Goal: Task Accomplishment & Management: Manage account settings

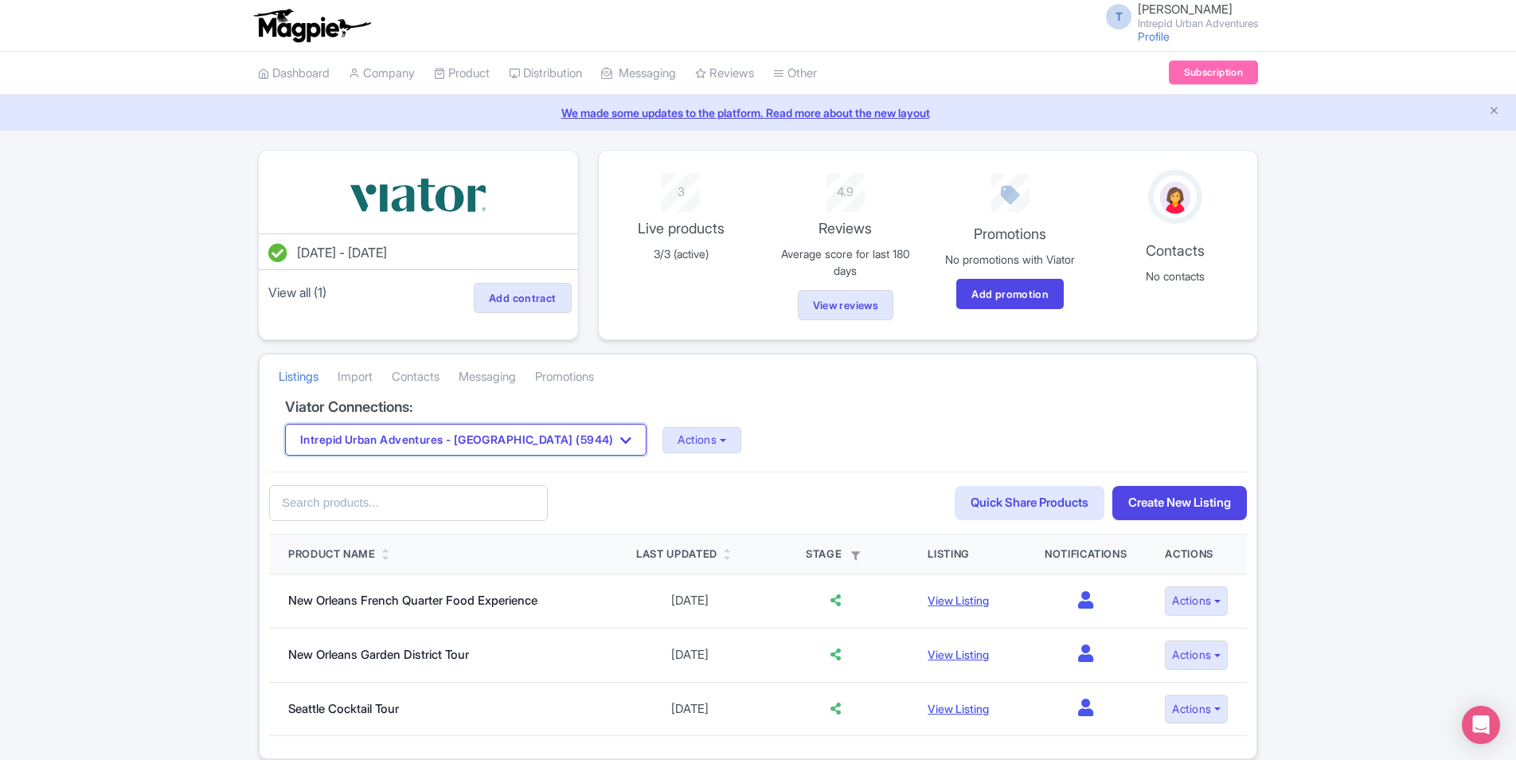
drag, startPoint x: 555, startPoint y: 436, endPoint x: 555, endPoint y: 420, distance: 15.9
click at [620, 436] on icon "button" at bounding box center [625, 440] width 11 height 13
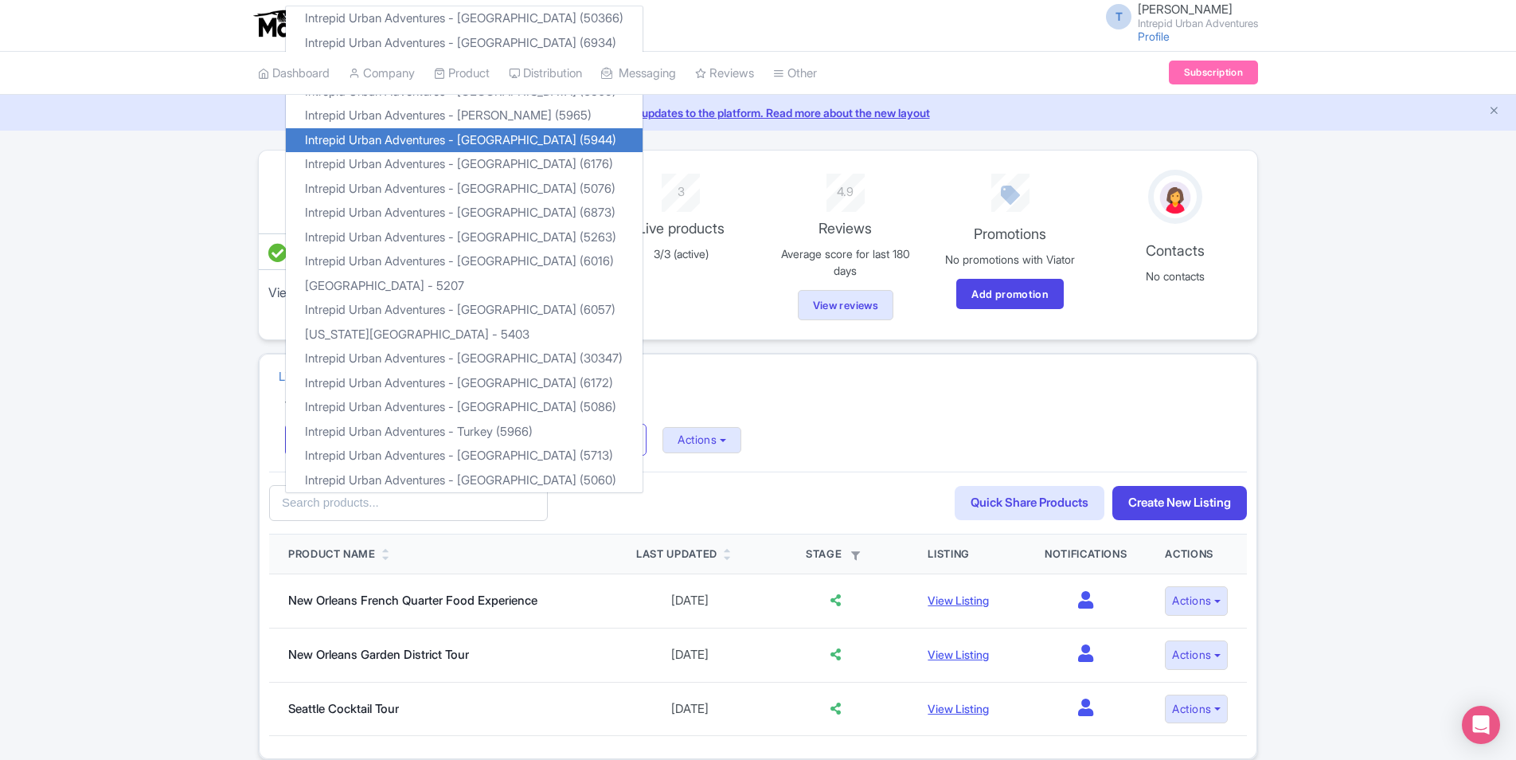
click at [768, 439] on div "Intrepid Urban Adventures - France (5944) Intrepid Urban Adventures - Austria (…" at bounding box center [758, 440] width 946 height 32
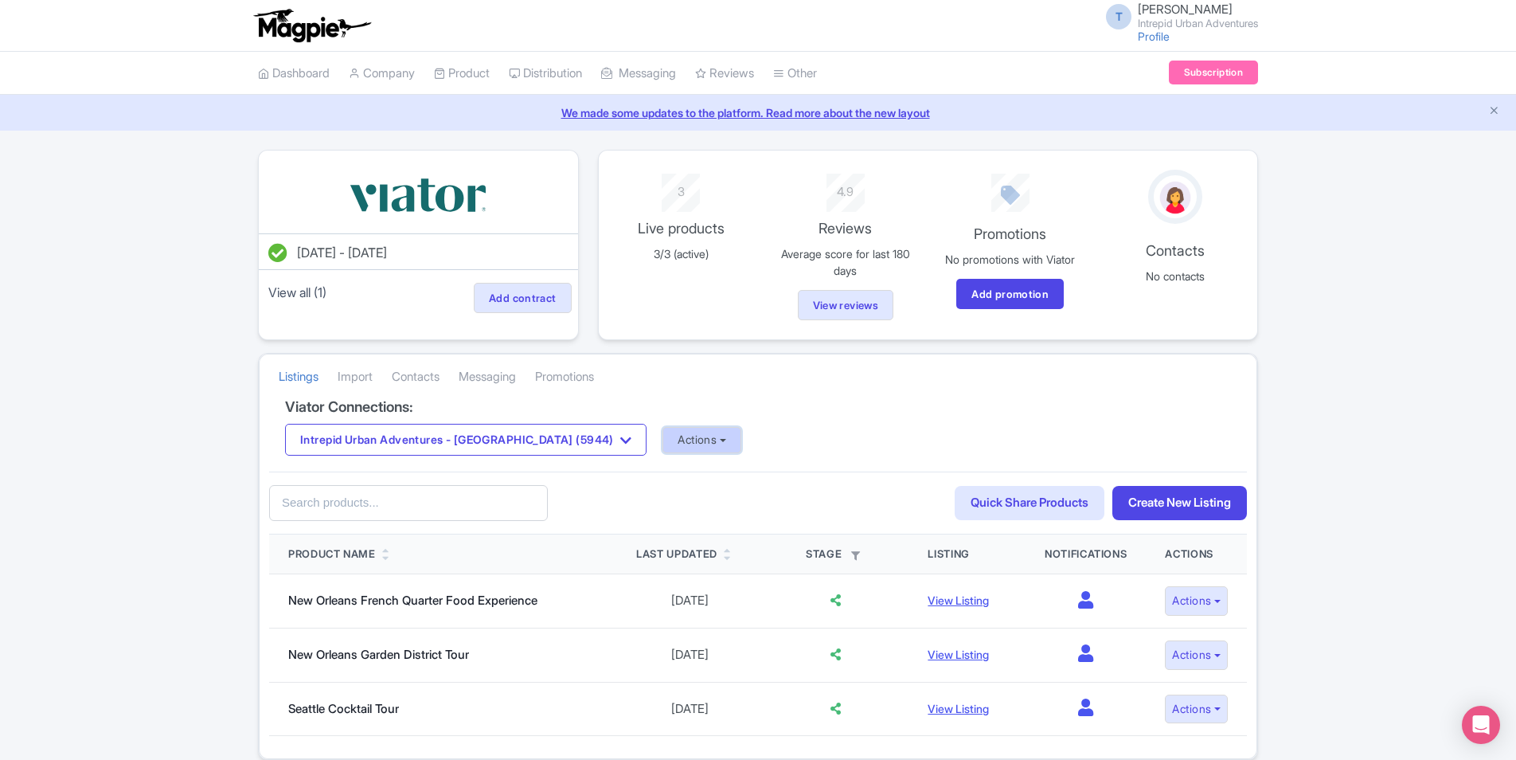
click at [663, 432] on button "Actions" at bounding box center [702, 440] width 79 height 26
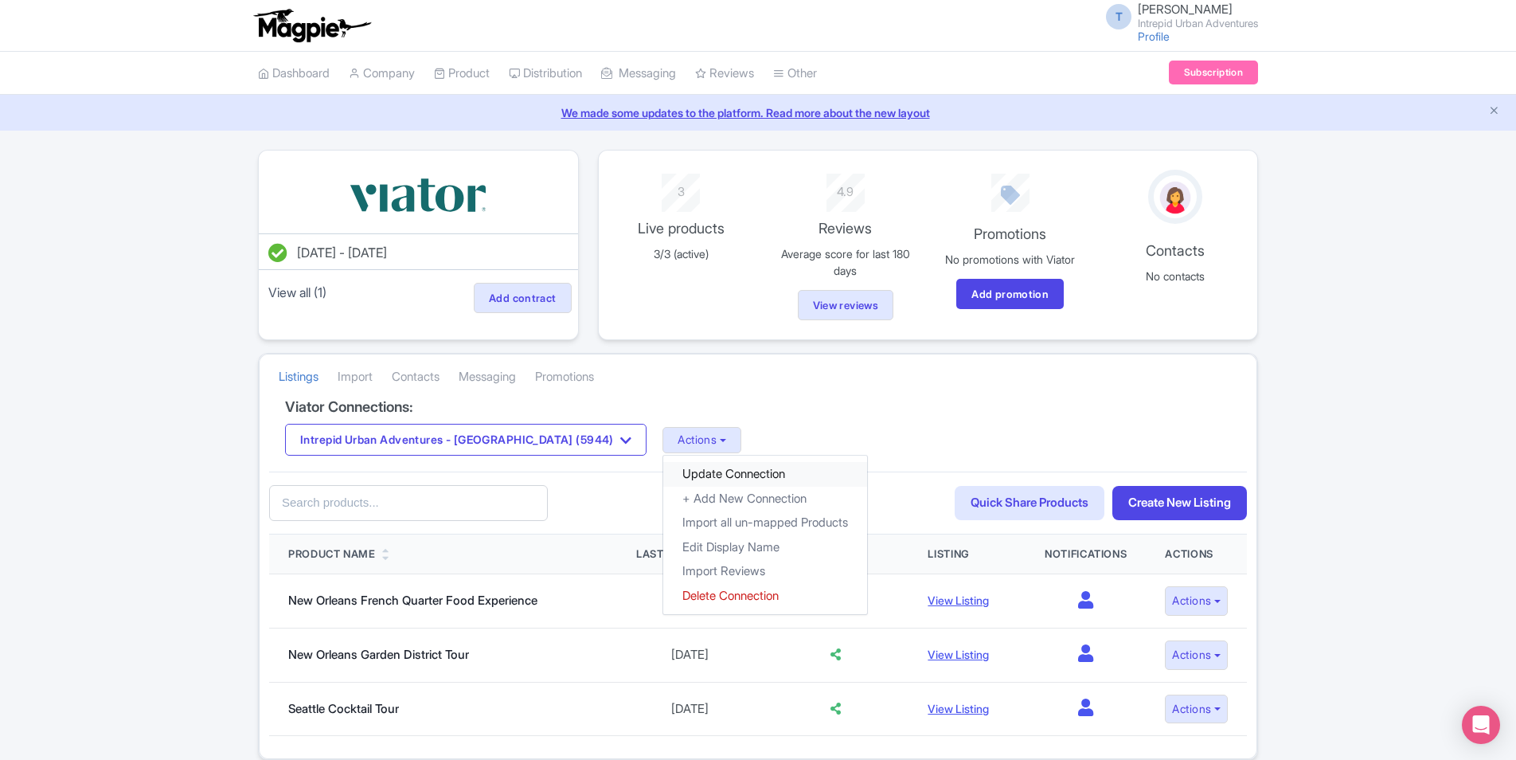
click at [675, 473] on link "Update Connection" at bounding box center [765, 474] width 204 height 25
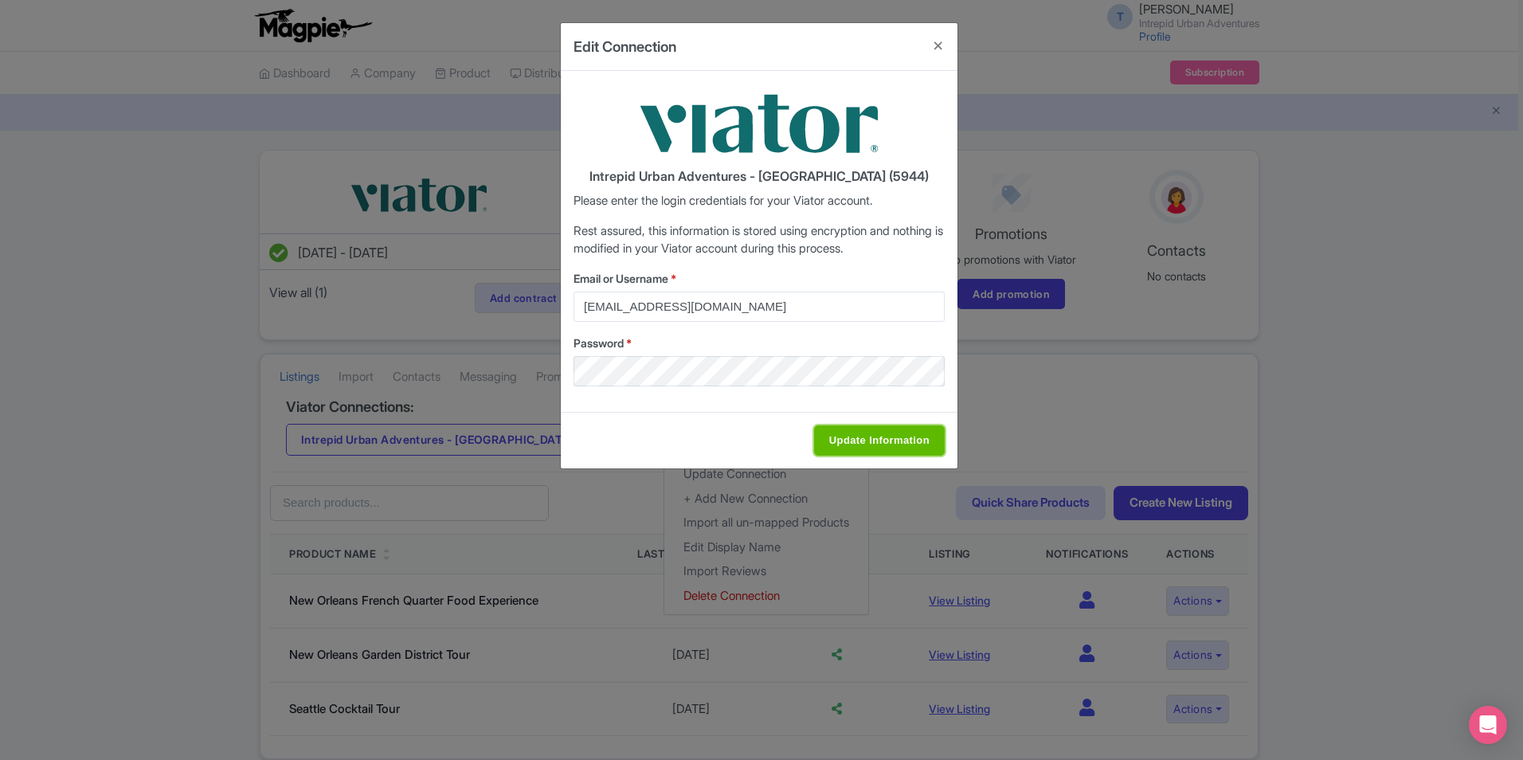
click at [862, 447] on input "Update Information" at bounding box center [879, 440] width 131 height 30
type input "Saving..."
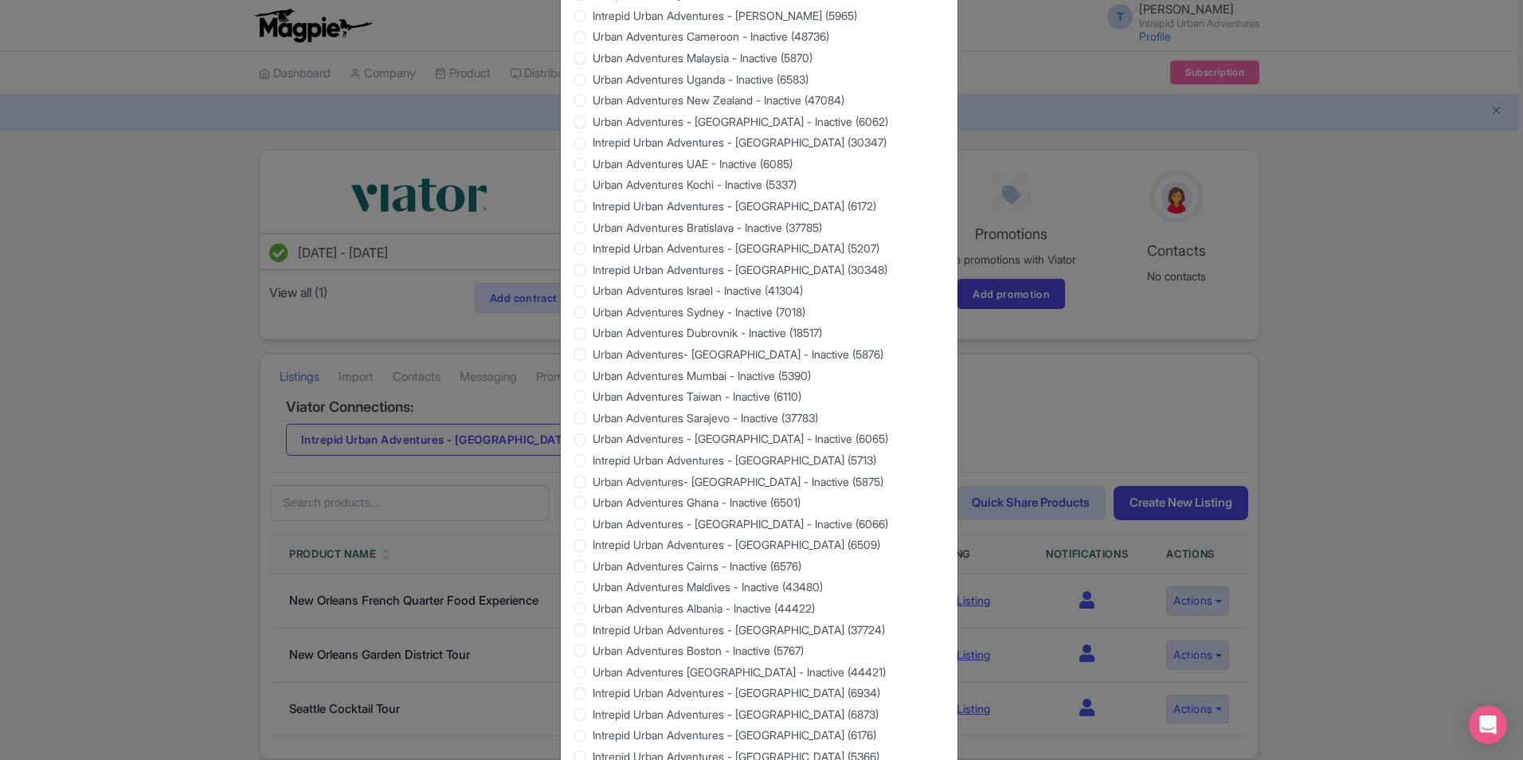
scroll to position [1285, 0]
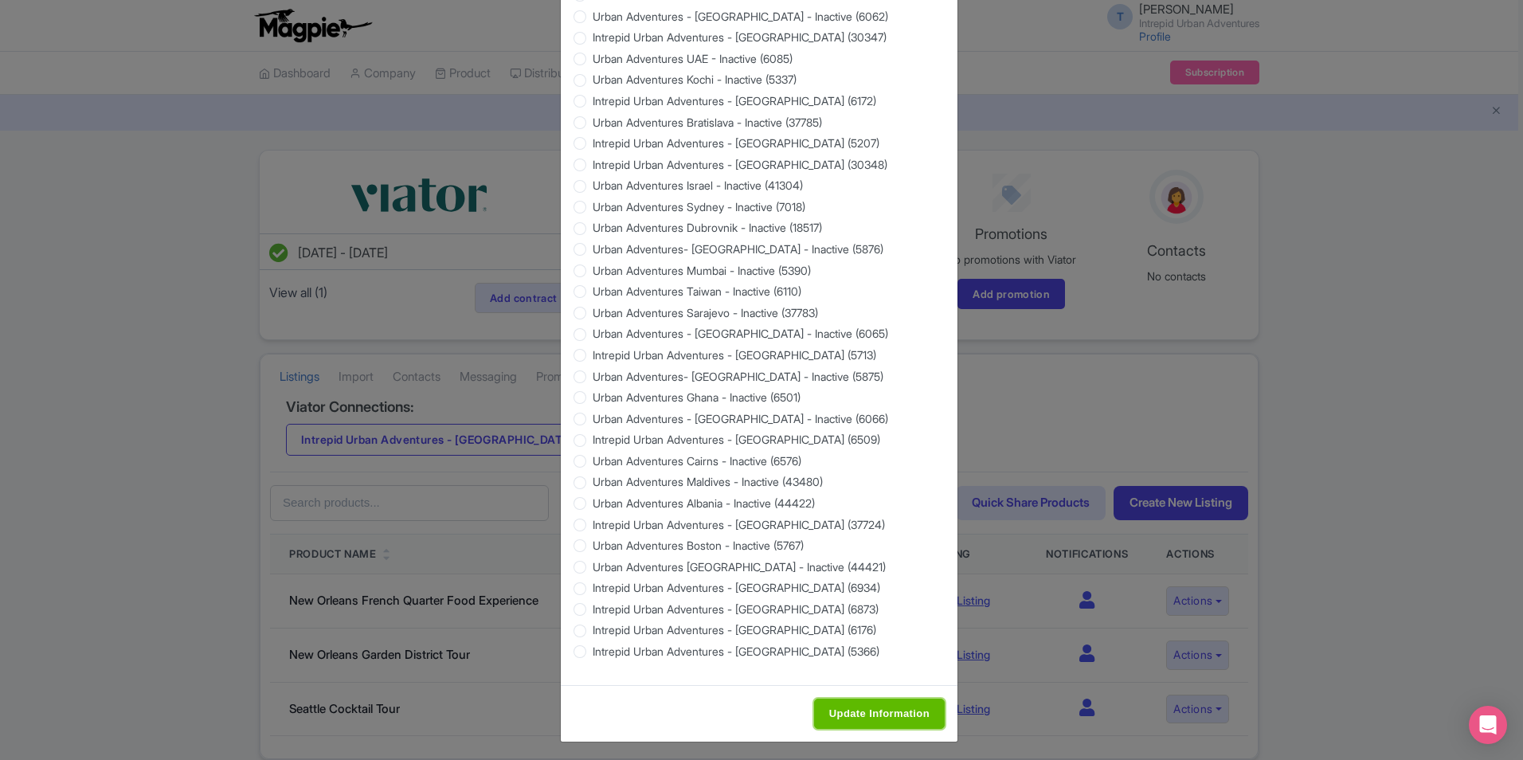
click at [886, 717] on input "Update Information" at bounding box center [879, 713] width 131 height 30
type input "Saving..."
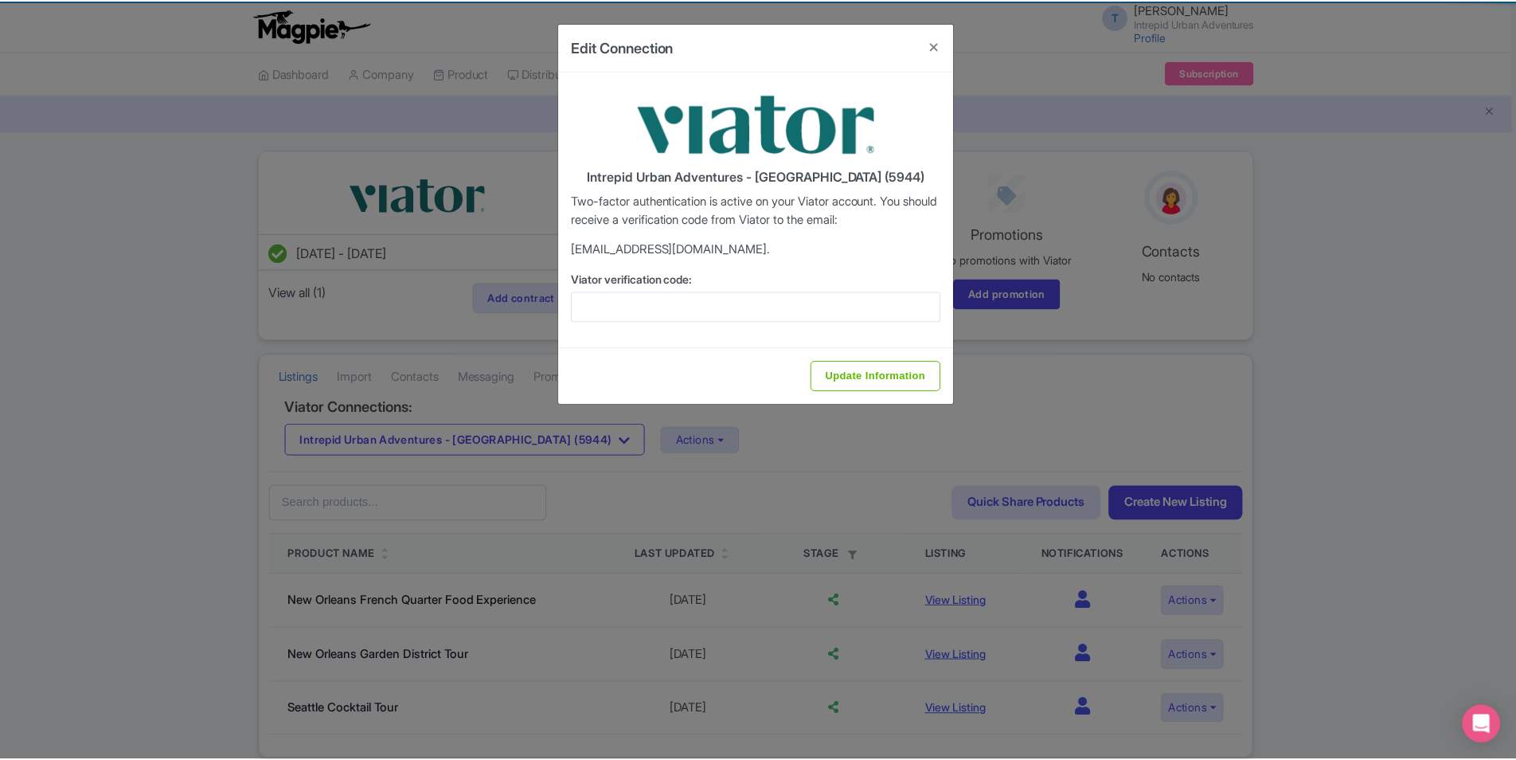
scroll to position [0, 0]
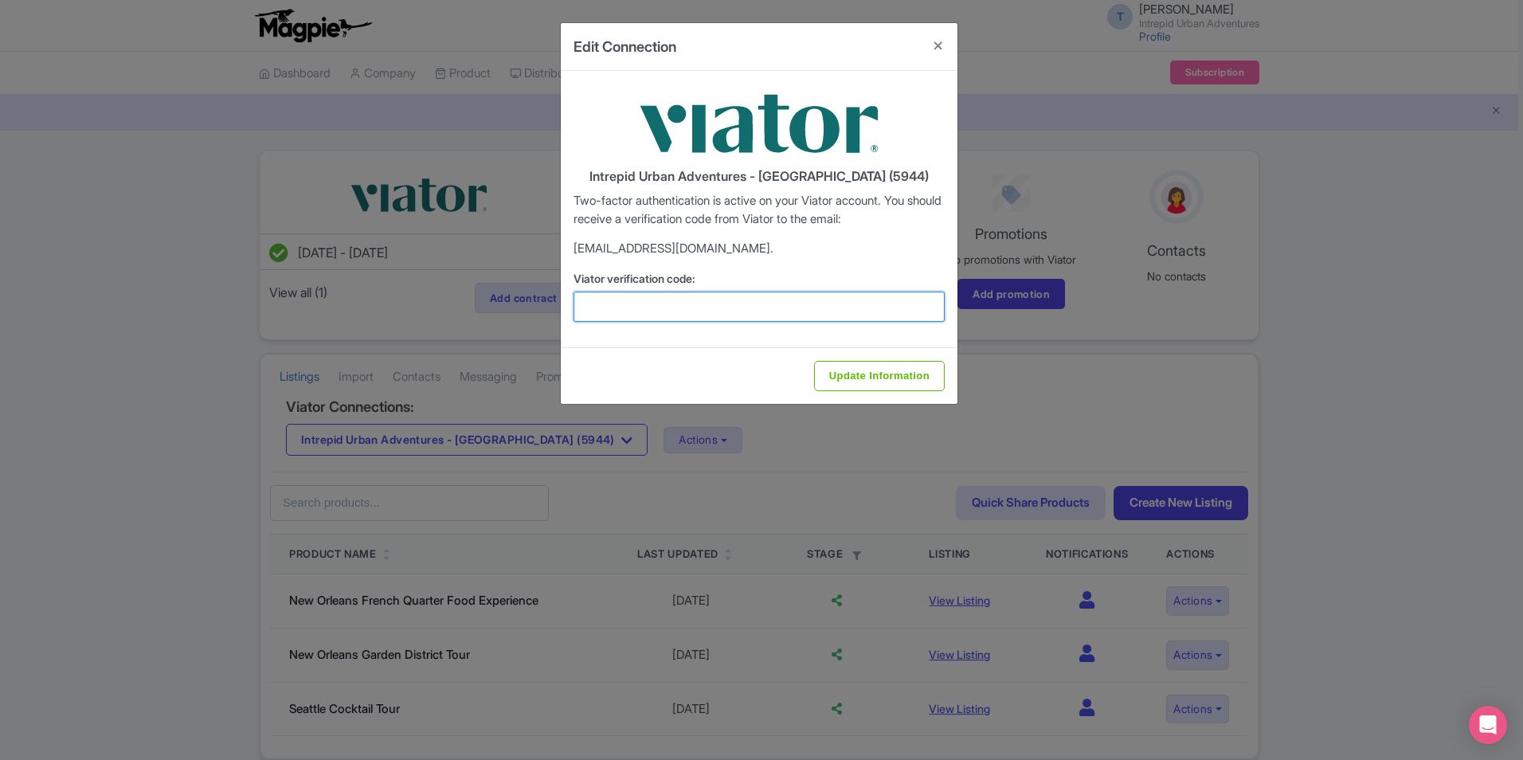
click at [675, 303] on input "Viator verification code:" at bounding box center [758, 306] width 371 height 30
paste input "992362"
type input "992362"
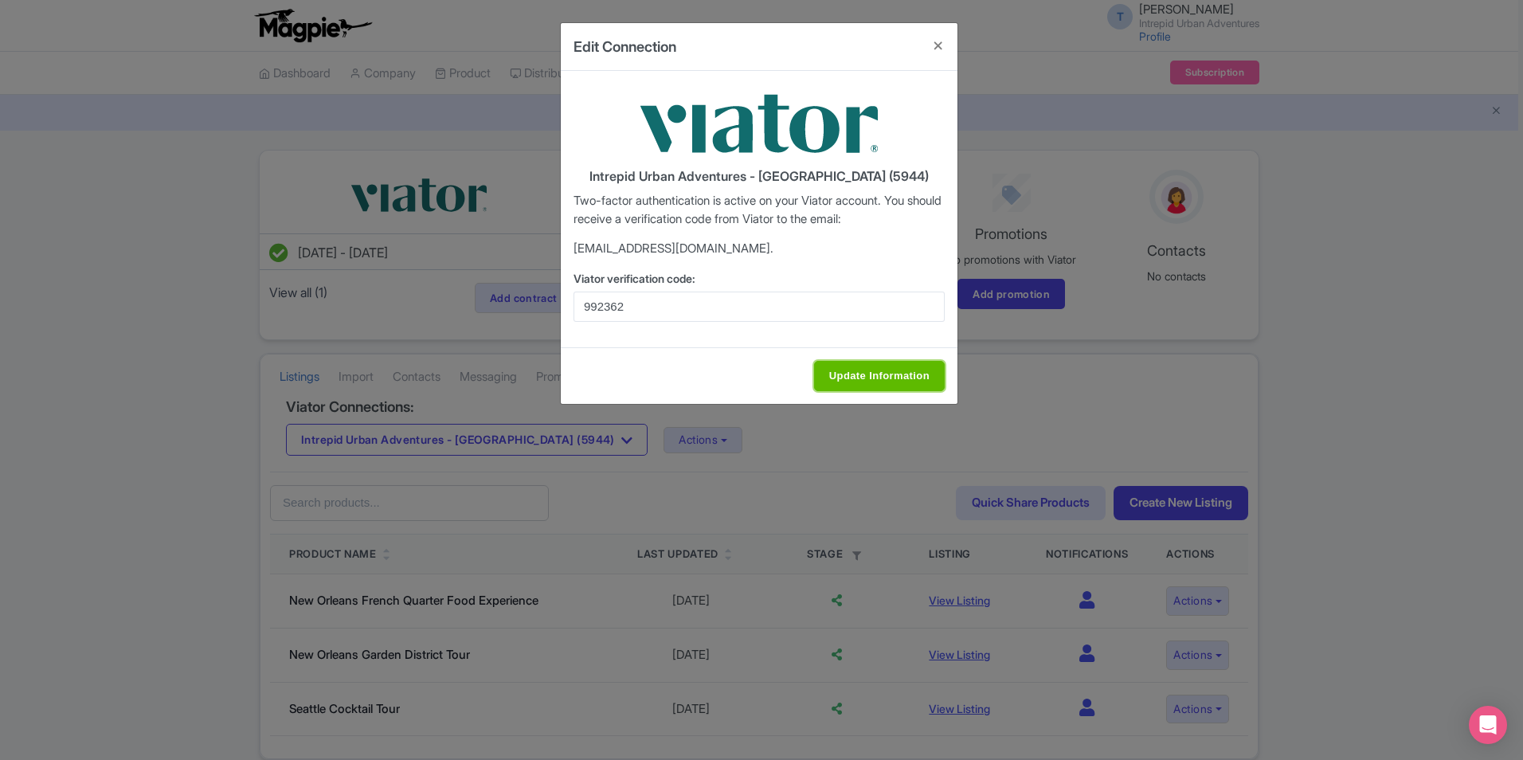
click at [838, 365] on input "Update Information" at bounding box center [879, 376] width 131 height 30
type input "Update Information"
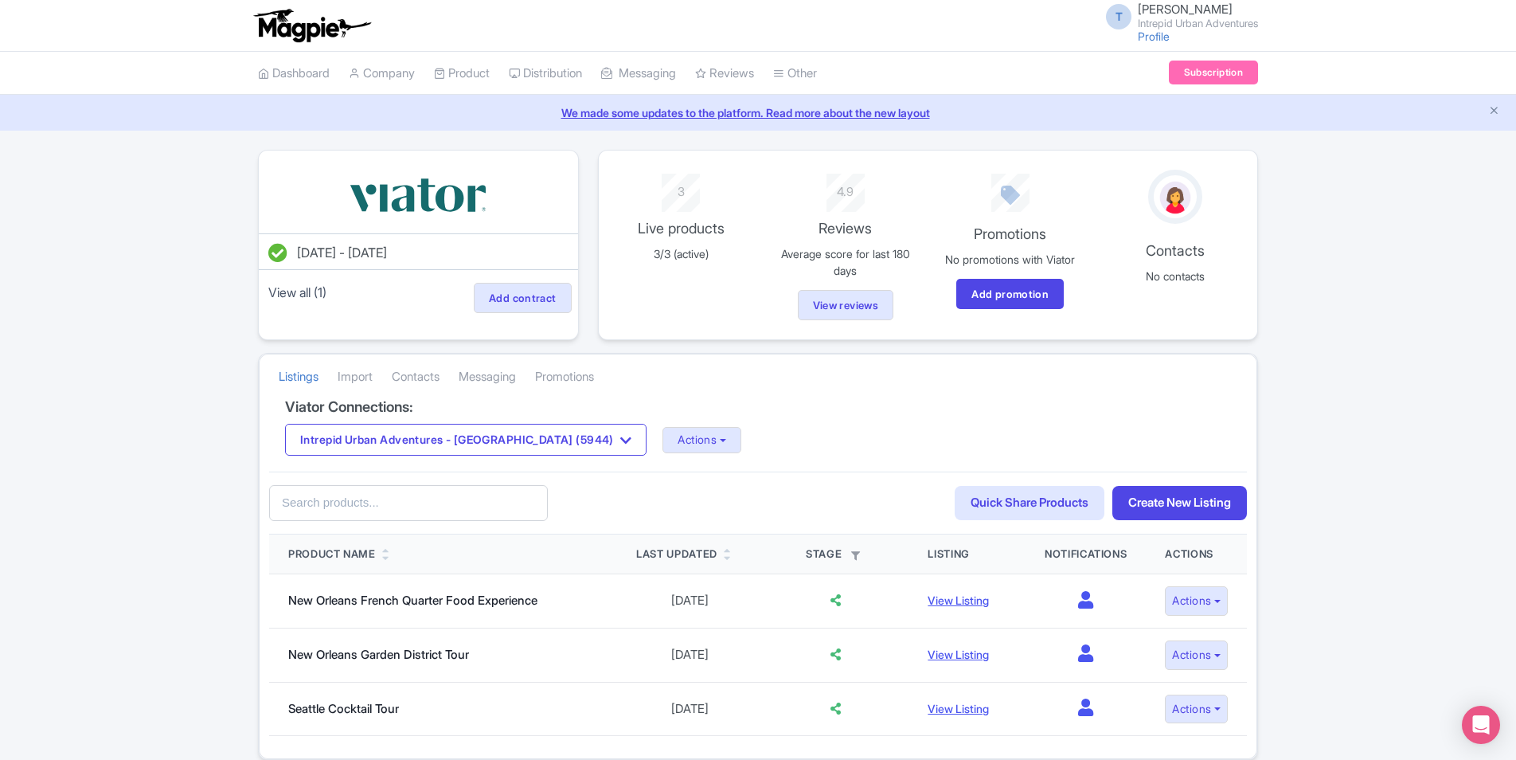
scroll to position [68, 0]
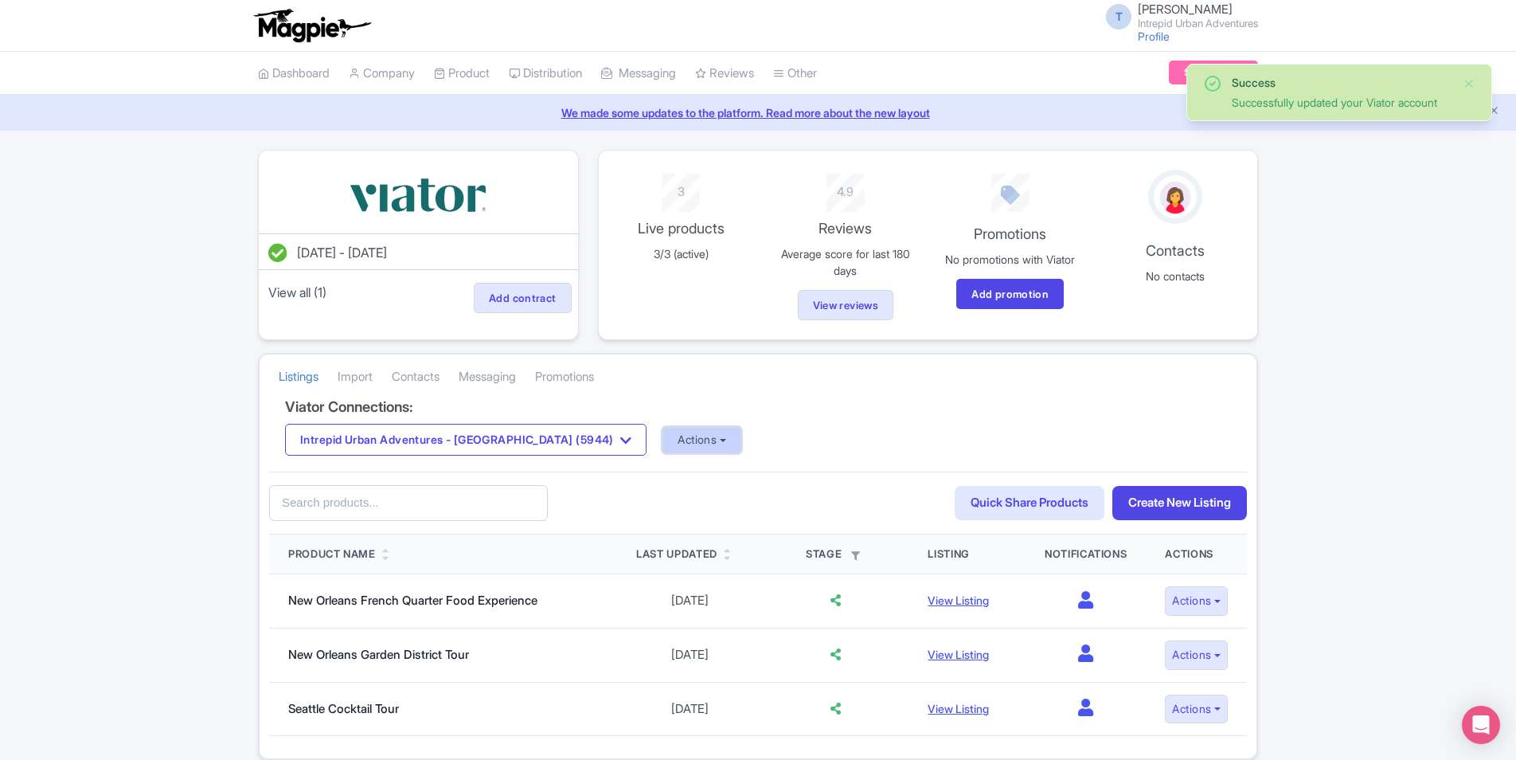
click at [663, 438] on button "Actions" at bounding box center [702, 440] width 79 height 26
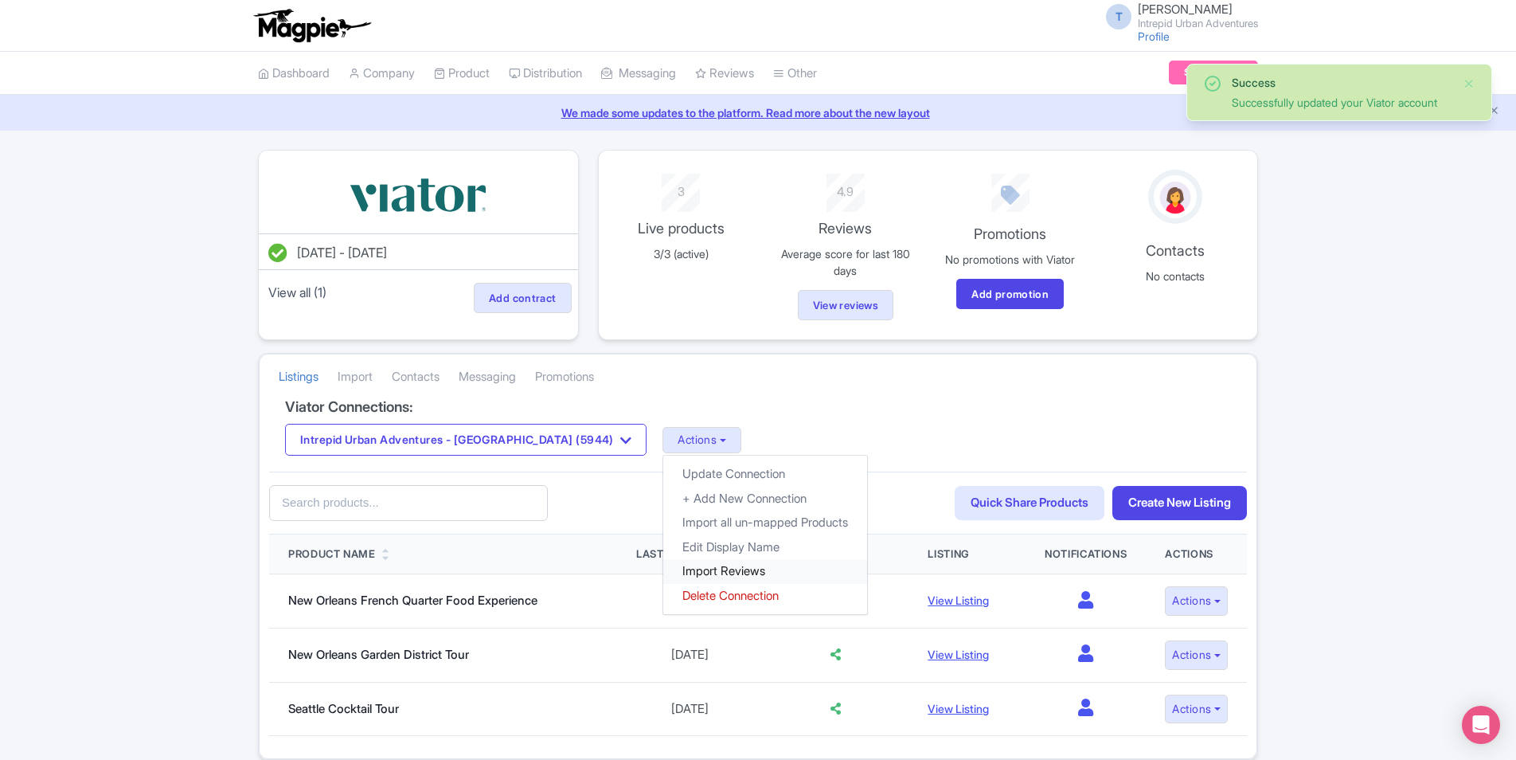
click at [663, 569] on link "Import Reviews" at bounding box center [765, 571] width 204 height 25
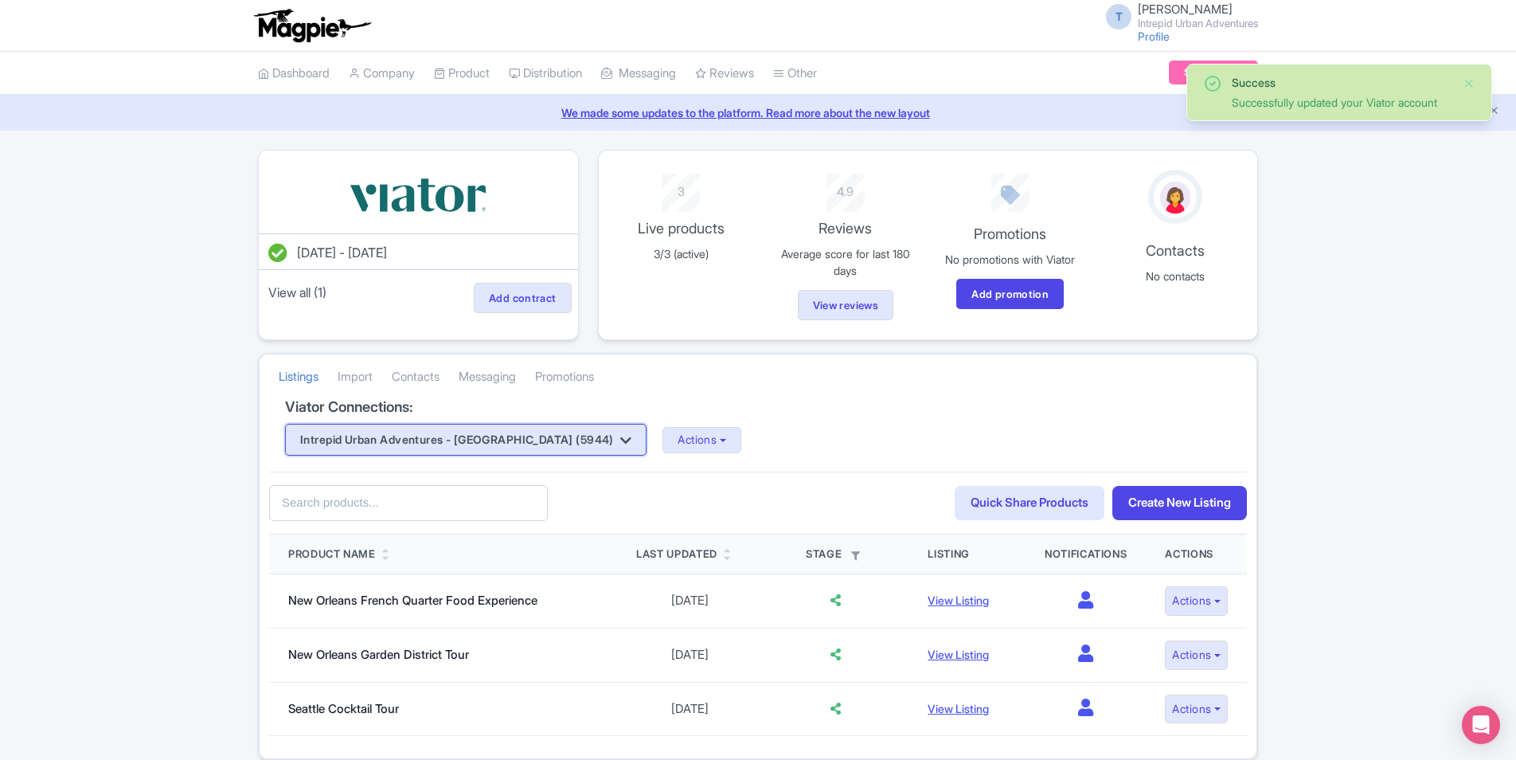
click at [502, 434] on button "Intrepid Urban Adventures - [GEOGRAPHIC_DATA] (5944)" at bounding box center [466, 440] width 362 height 32
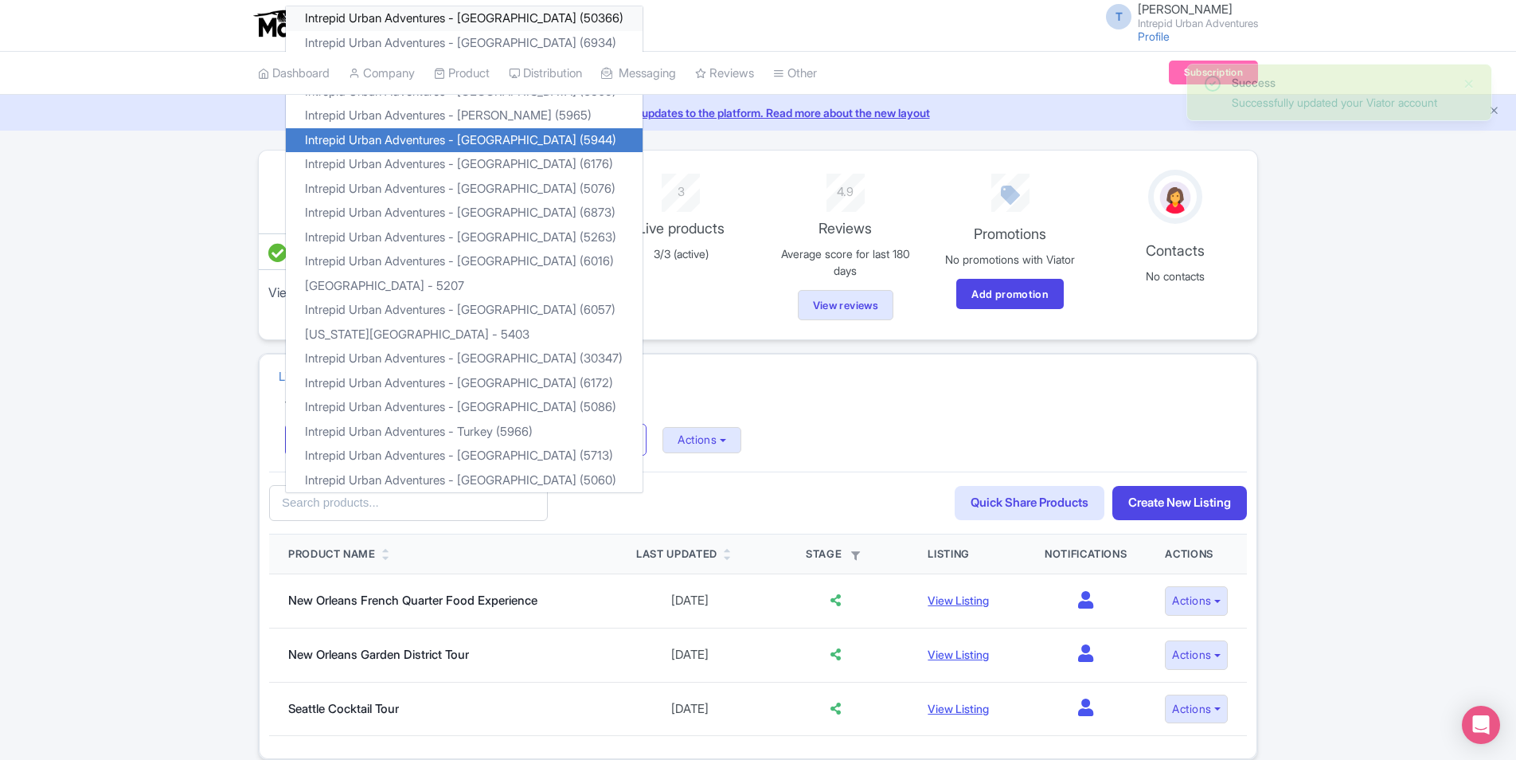
click at [524, 21] on link "Intrepid Urban Adventures - [GEOGRAPHIC_DATA] (50366)" at bounding box center [464, 18] width 357 height 25
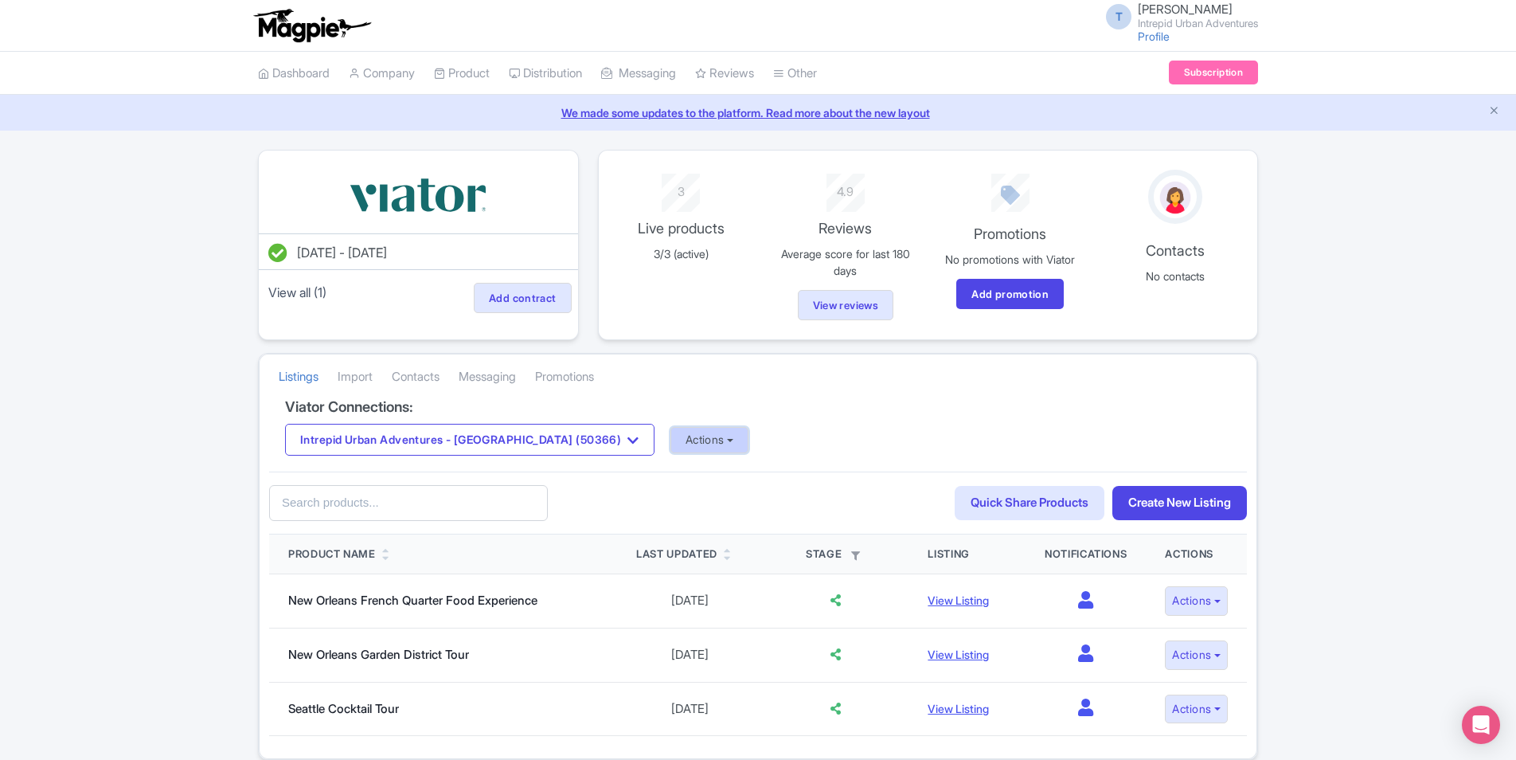
click at [671, 436] on button "Actions" at bounding box center [710, 440] width 79 height 26
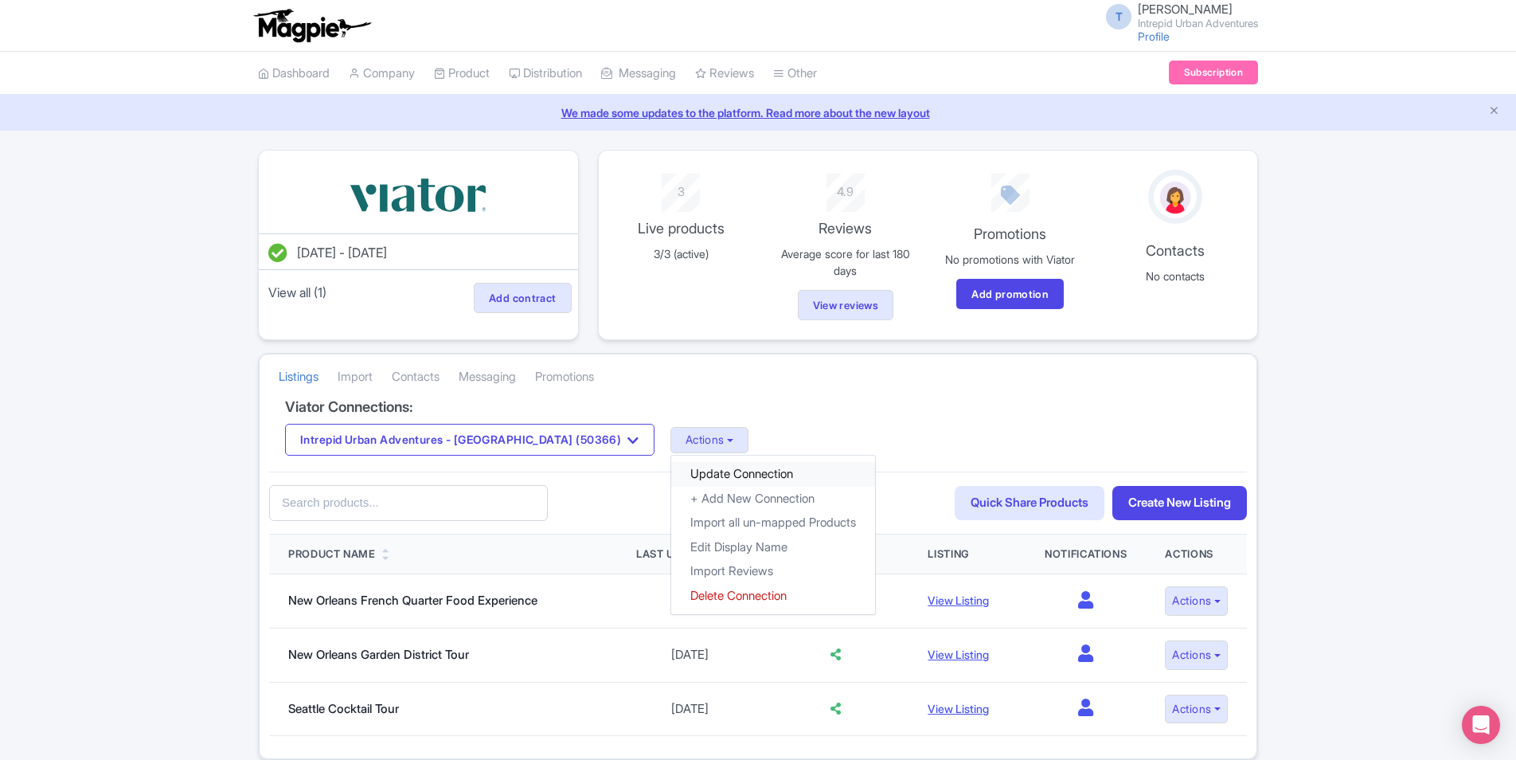
click at [703, 464] on link "Update Connection" at bounding box center [773, 474] width 204 height 25
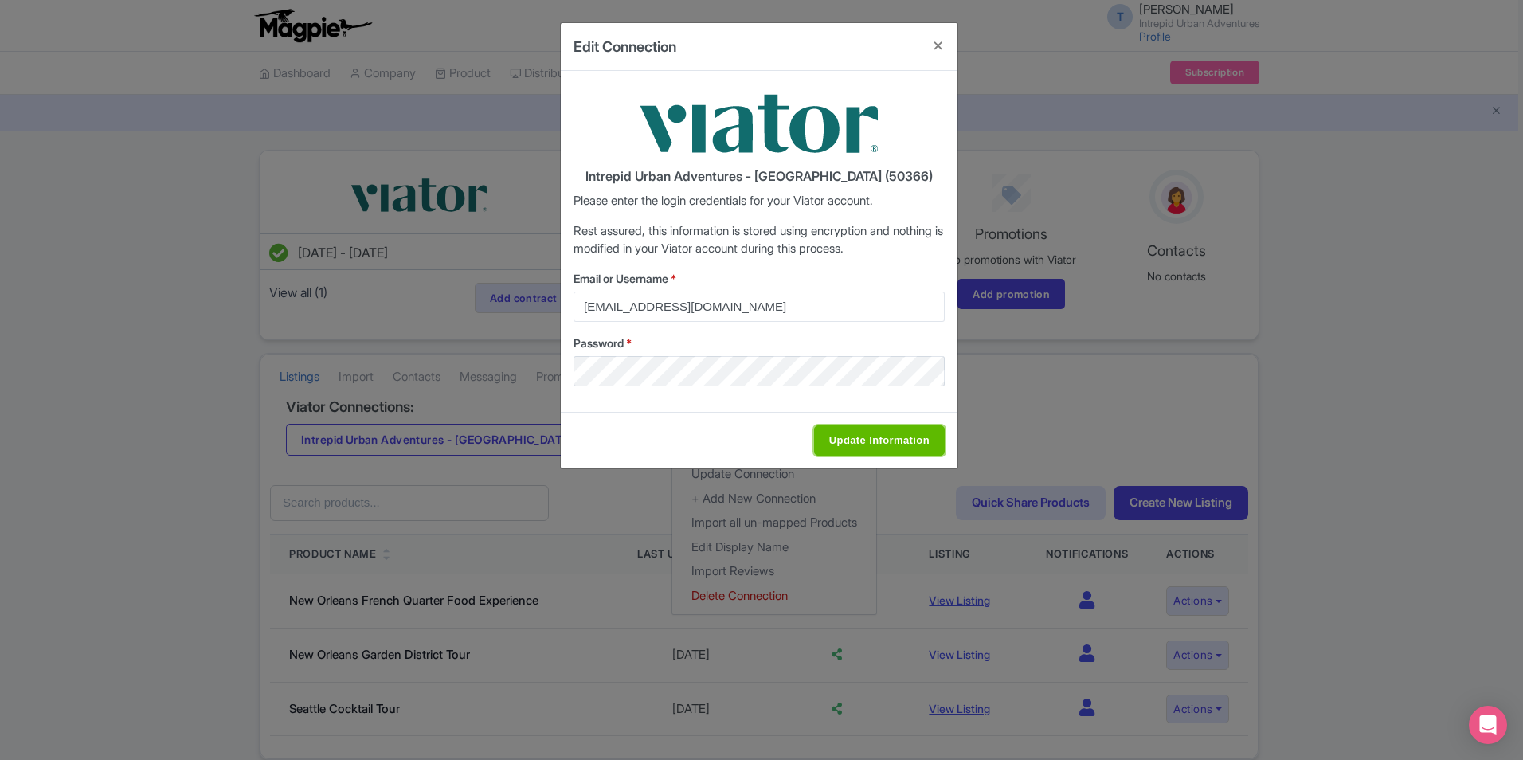
click at [830, 444] on input "Update Information" at bounding box center [879, 440] width 131 height 30
type input "Saving..."
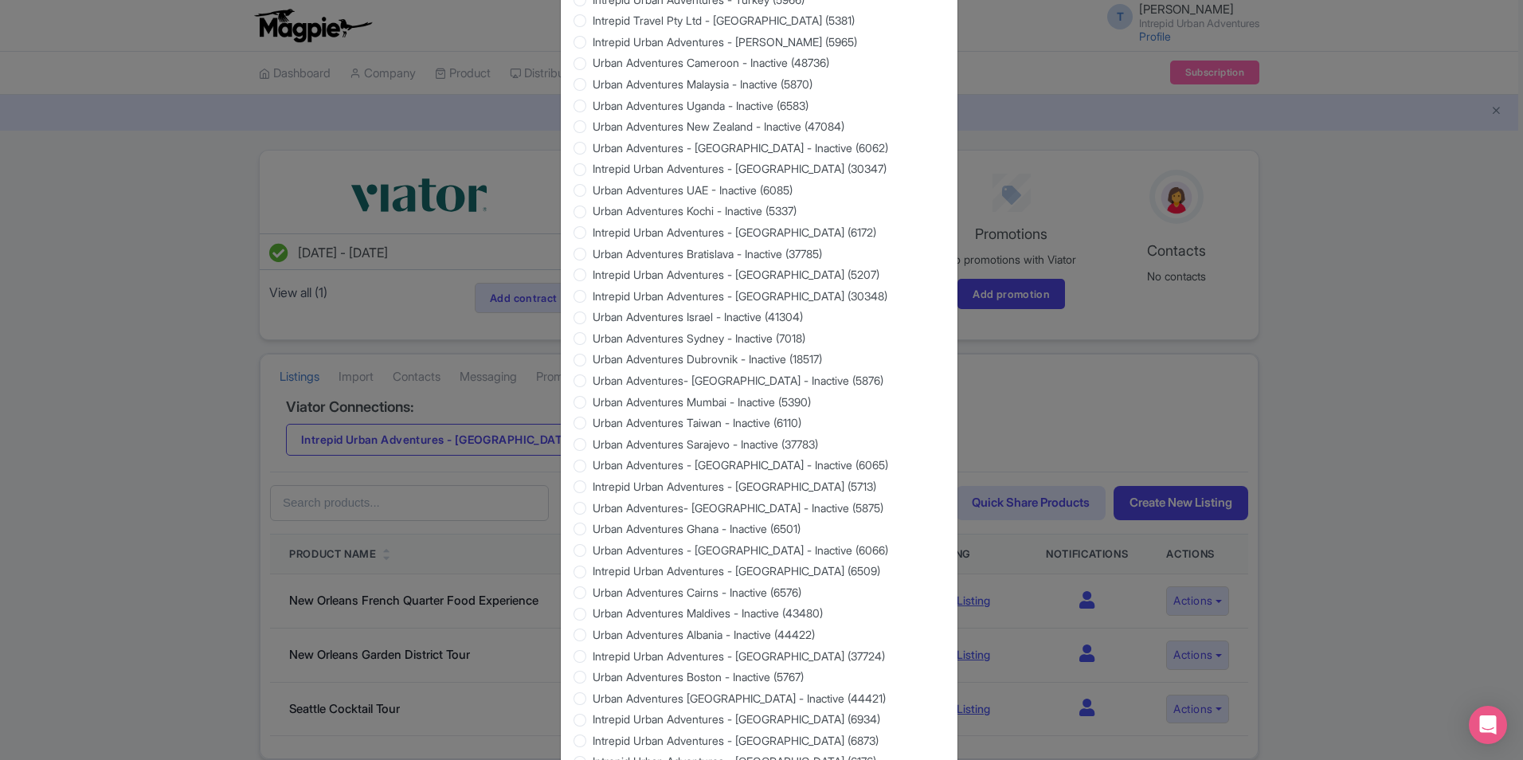
scroll to position [1285, 0]
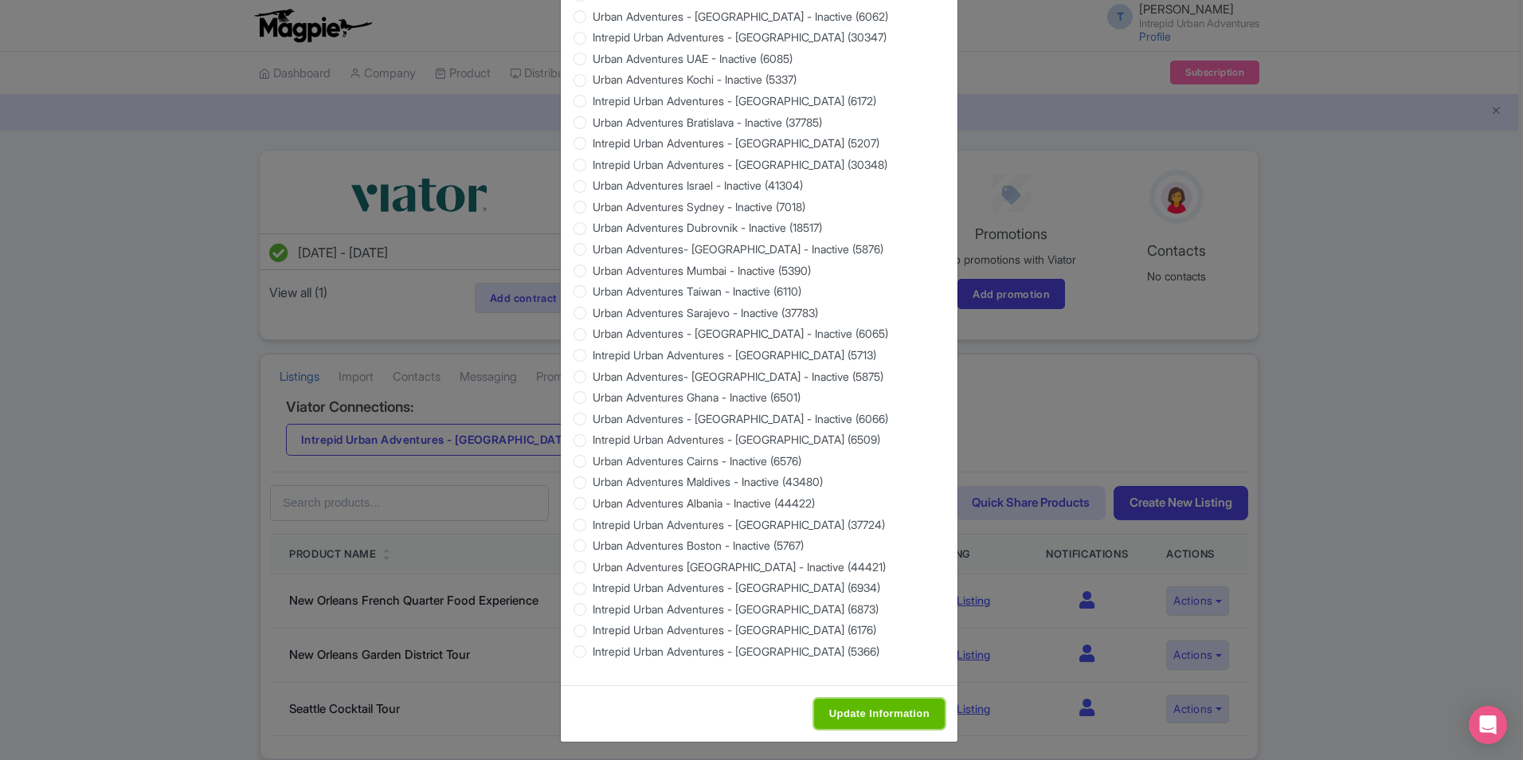
click at [865, 698] on input "Update Information" at bounding box center [879, 713] width 131 height 30
type input "Saving..."
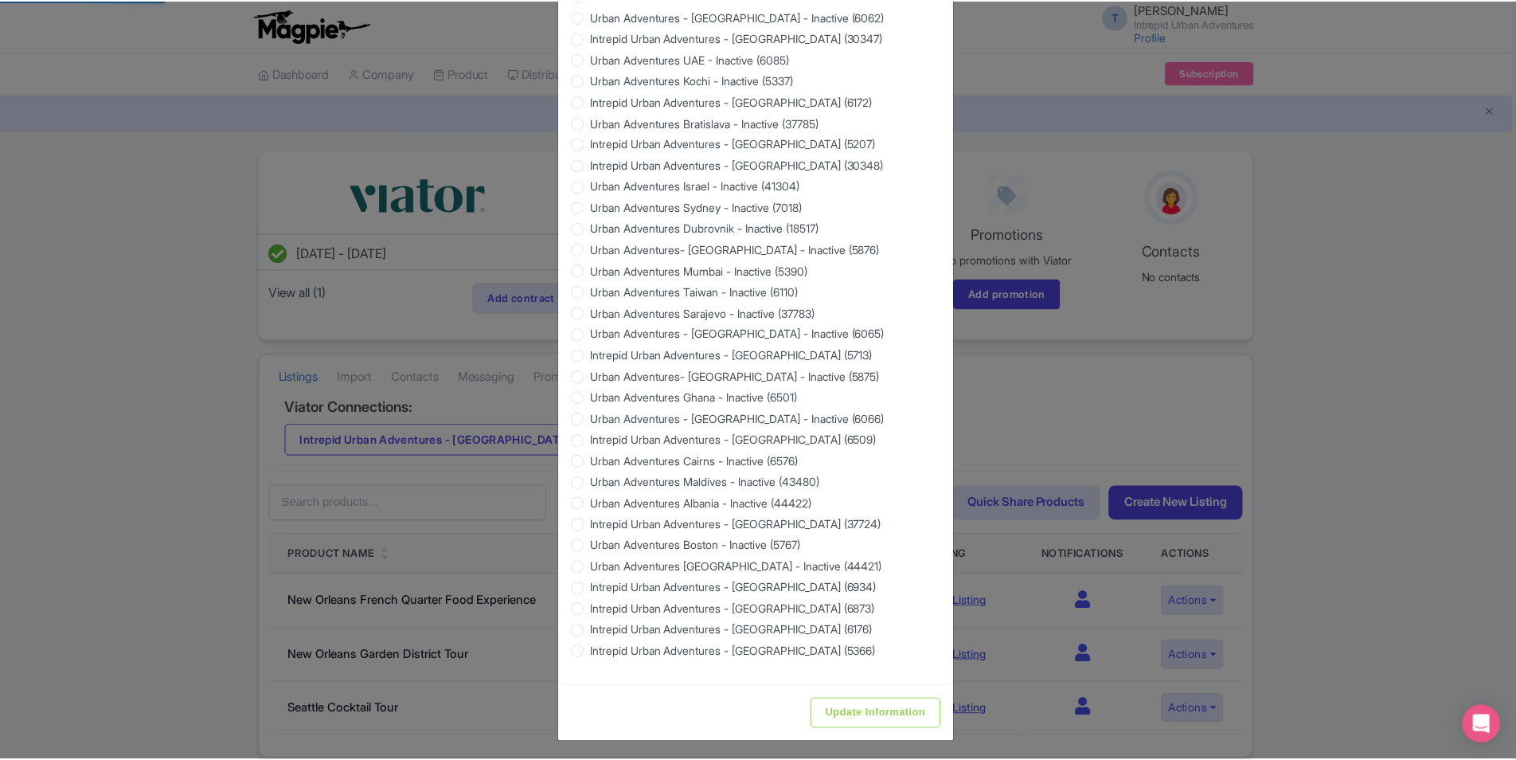
scroll to position [0, 0]
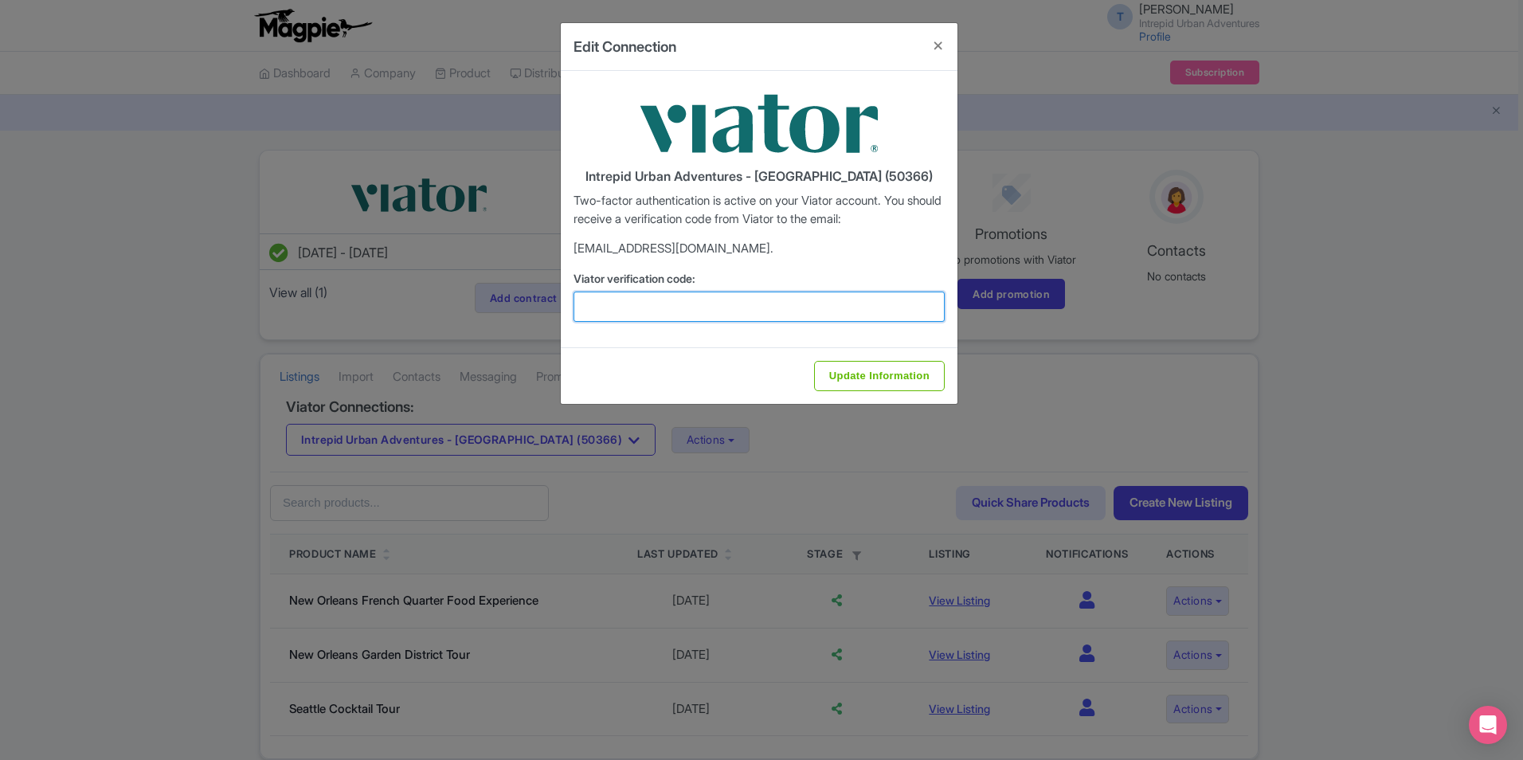
click at [701, 296] on input "Viator verification code:" at bounding box center [758, 306] width 371 height 30
paste input "115443"
type input "115443"
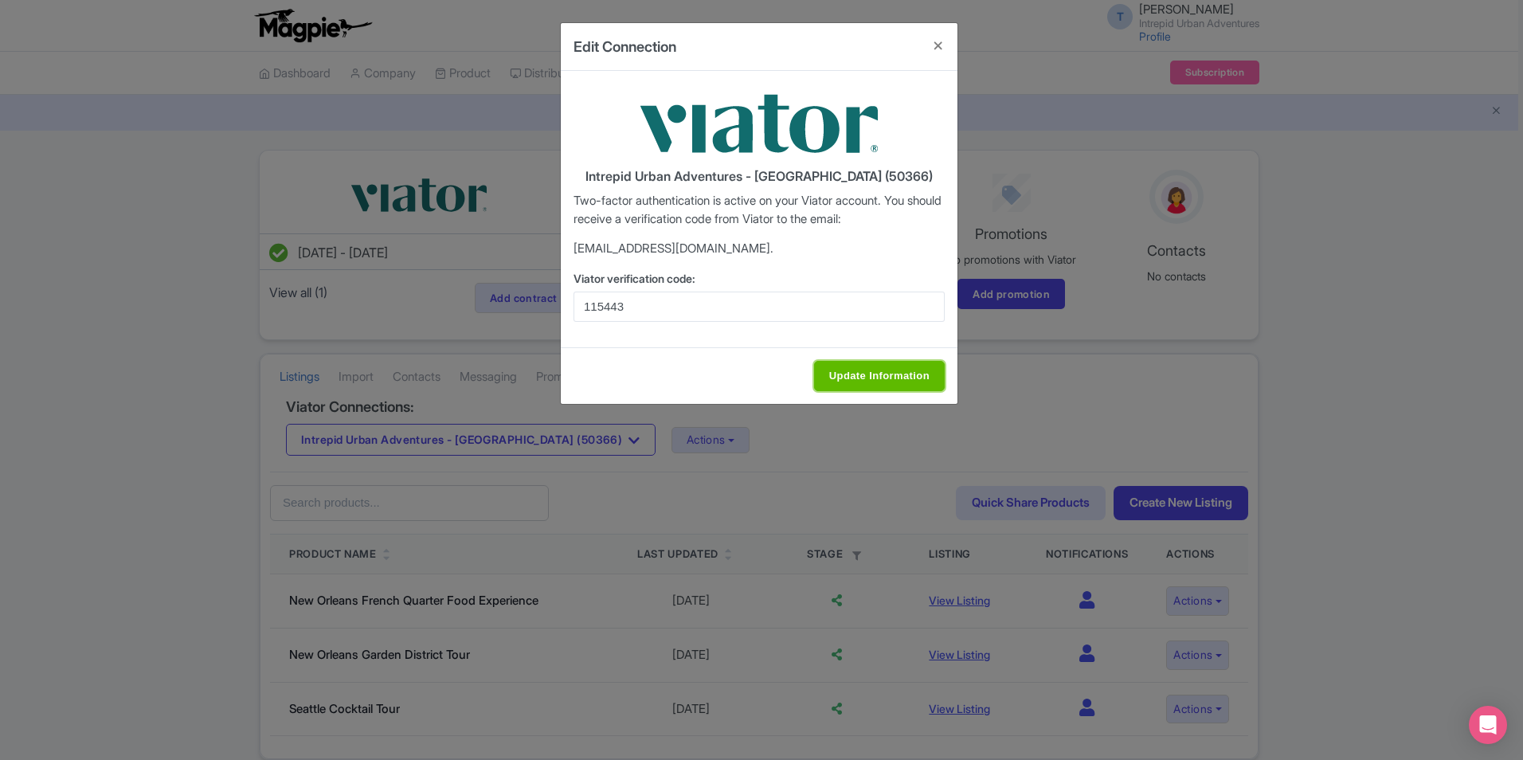
click at [862, 371] on input "Update Information" at bounding box center [879, 376] width 131 height 30
type input "Update Information"
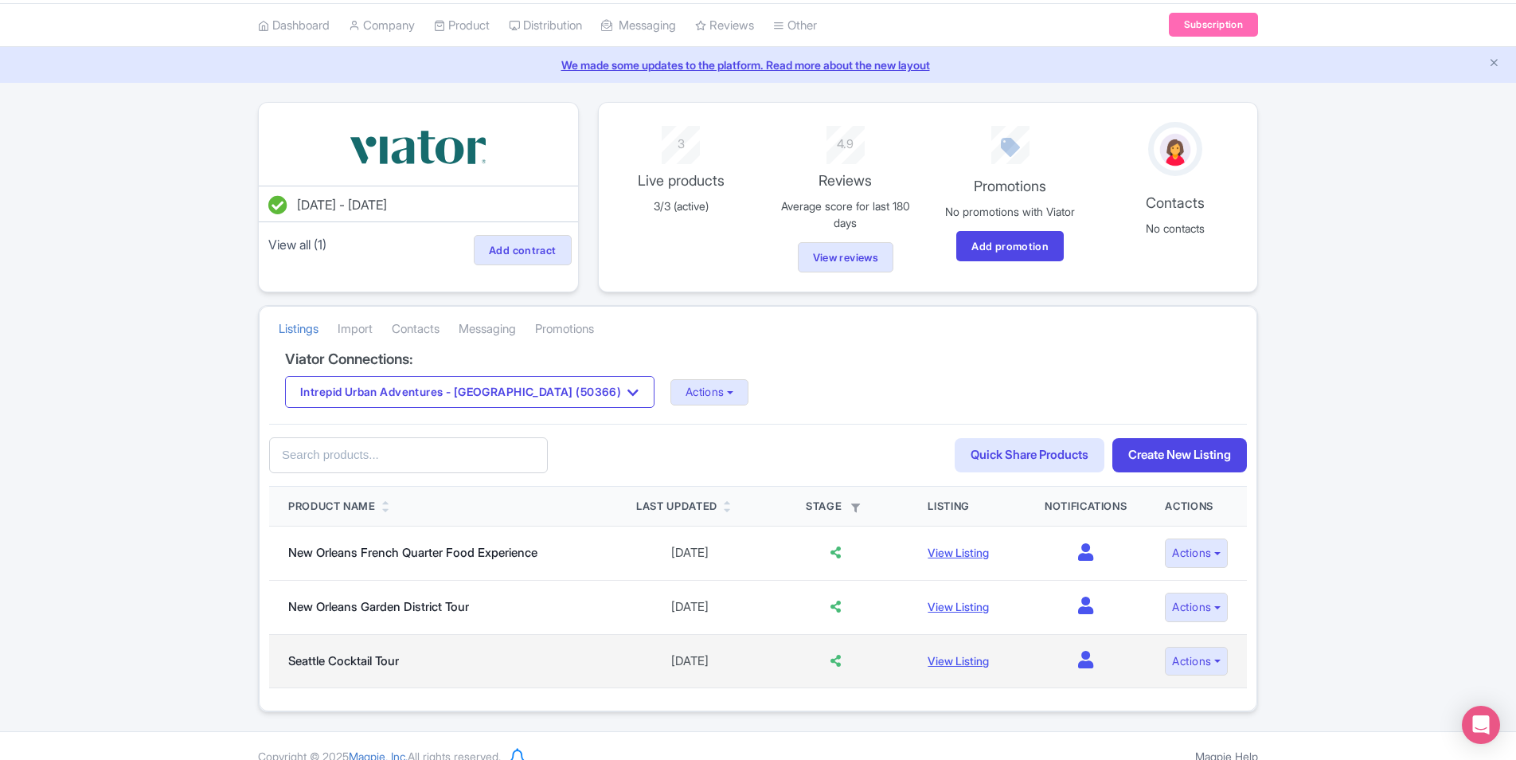
scroll to position [68, 0]
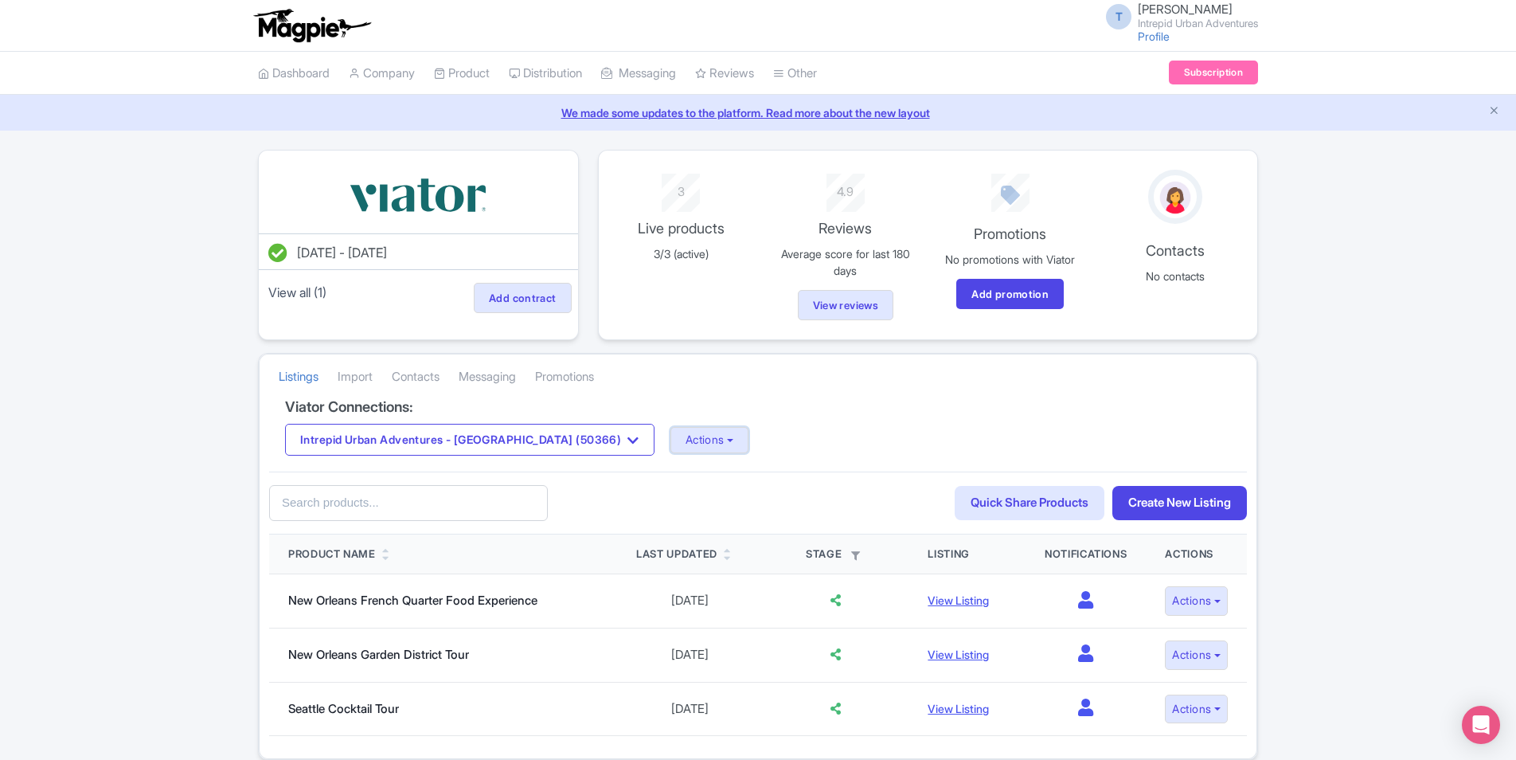
drag, startPoint x: 661, startPoint y: 450, endPoint x: 659, endPoint y: 460, distance: 9.7
click at [671, 450] on button "Actions" at bounding box center [710, 440] width 79 height 26
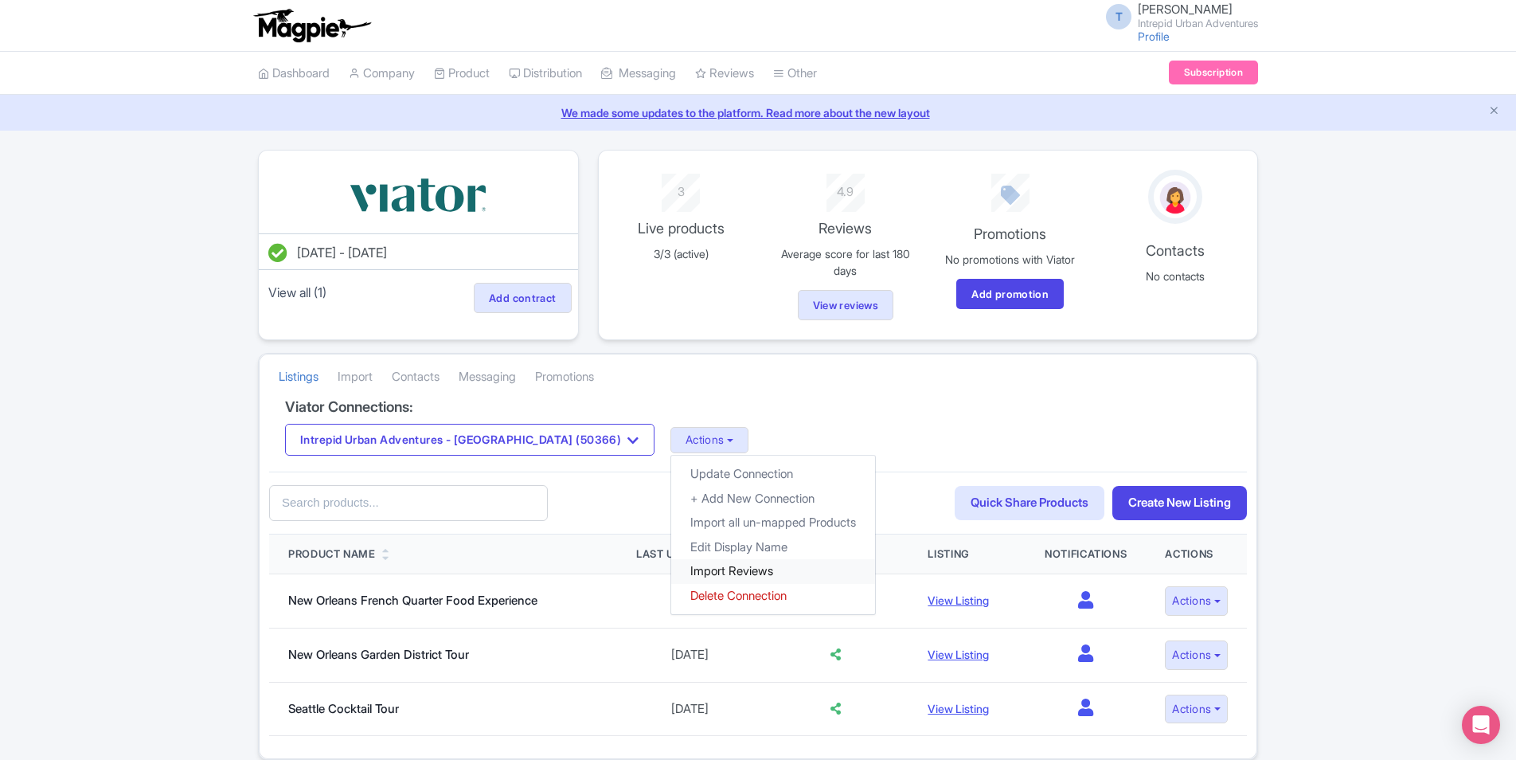
click at [671, 566] on link "Import Reviews" at bounding box center [773, 571] width 204 height 25
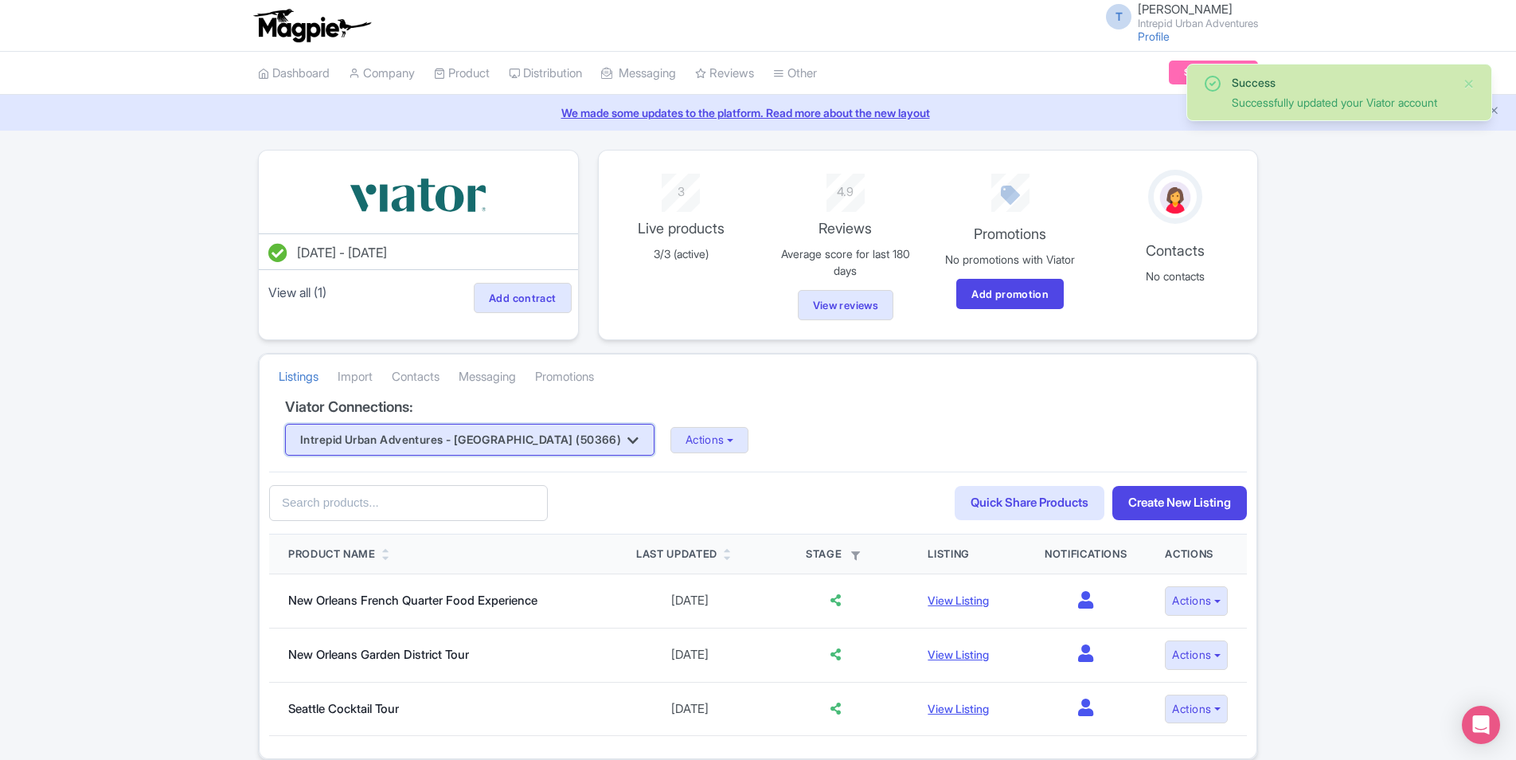
click at [518, 439] on button "Intrepid Urban Adventures - [GEOGRAPHIC_DATA] (50366)" at bounding box center [470, 440] width 370 height 32
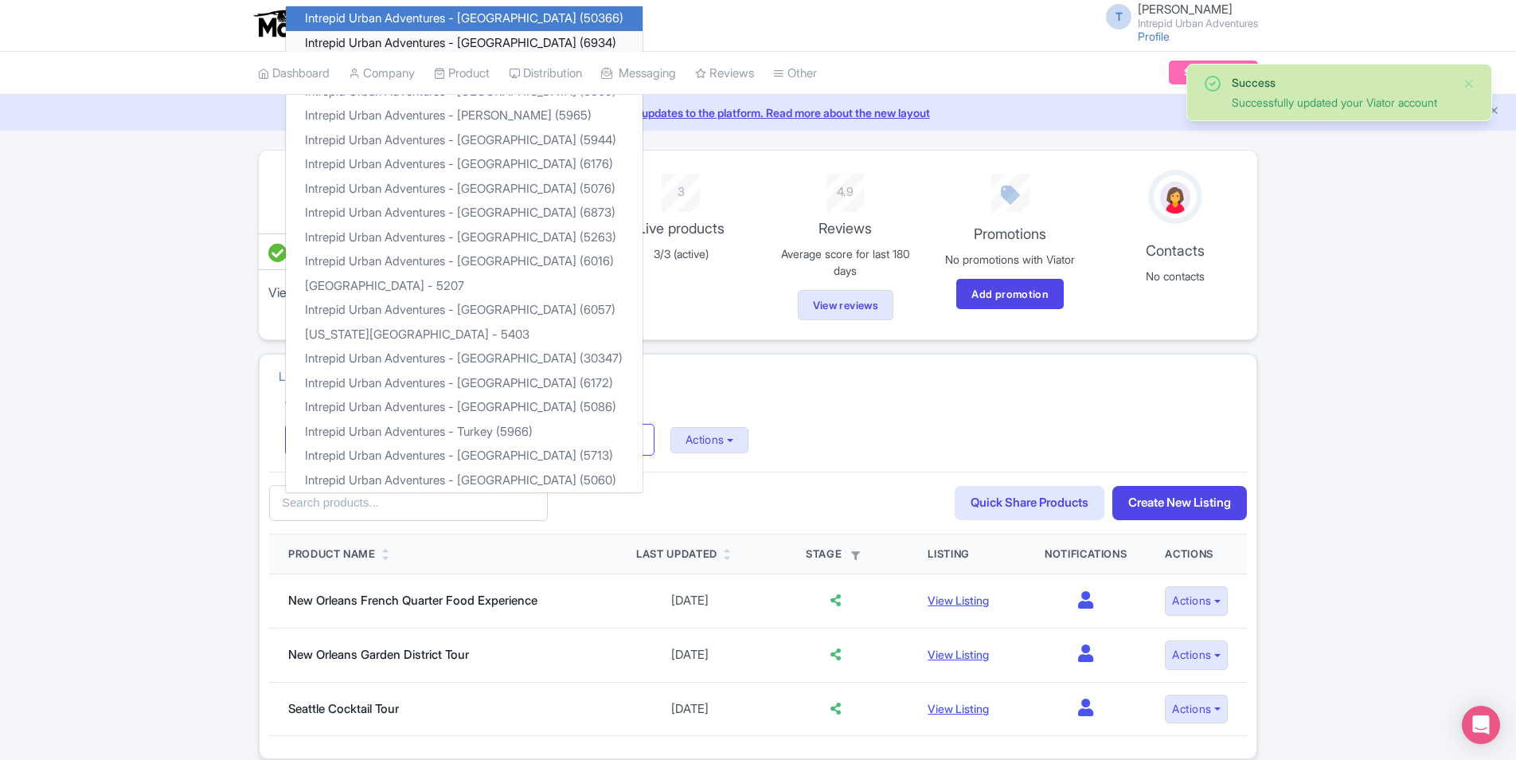
click at [529, 38] on link "Intrepid Urban Adventures - [GEOGRAPHIC_DATA] (6934)" at bounding box center [464, 43] width 357 height 25
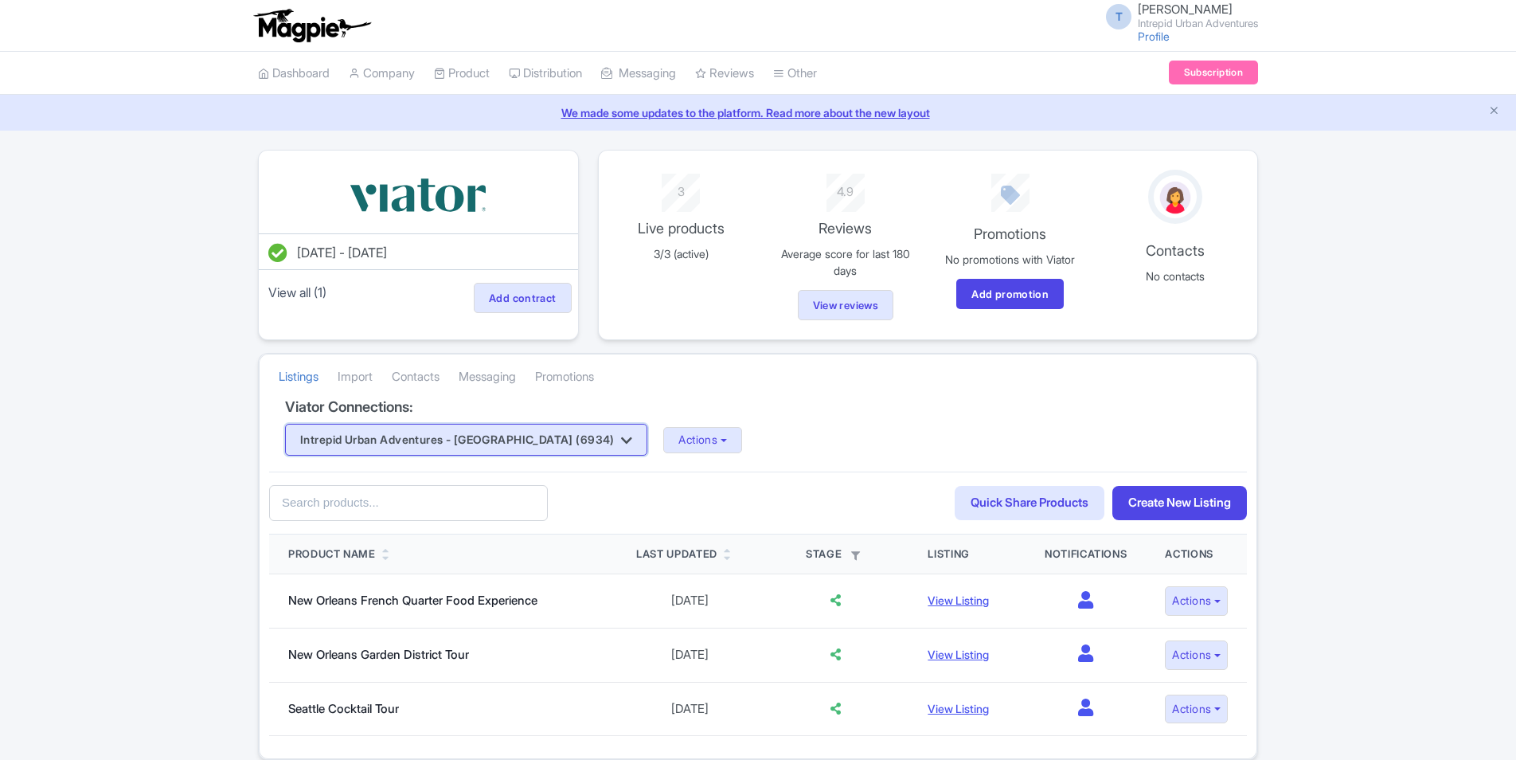
click at [550, 445] on button "Intrepid Urban Adventures - [GEOGRAPHIC_DATA] (6934)" at bounding box center [466, 440] width 362 height 32
click at [453, 435] on button "Intrepid Urban Adventures - [GEOGRAPHIC_DATA] (6934)" at bounding box center [466, 440] width 362 height 32
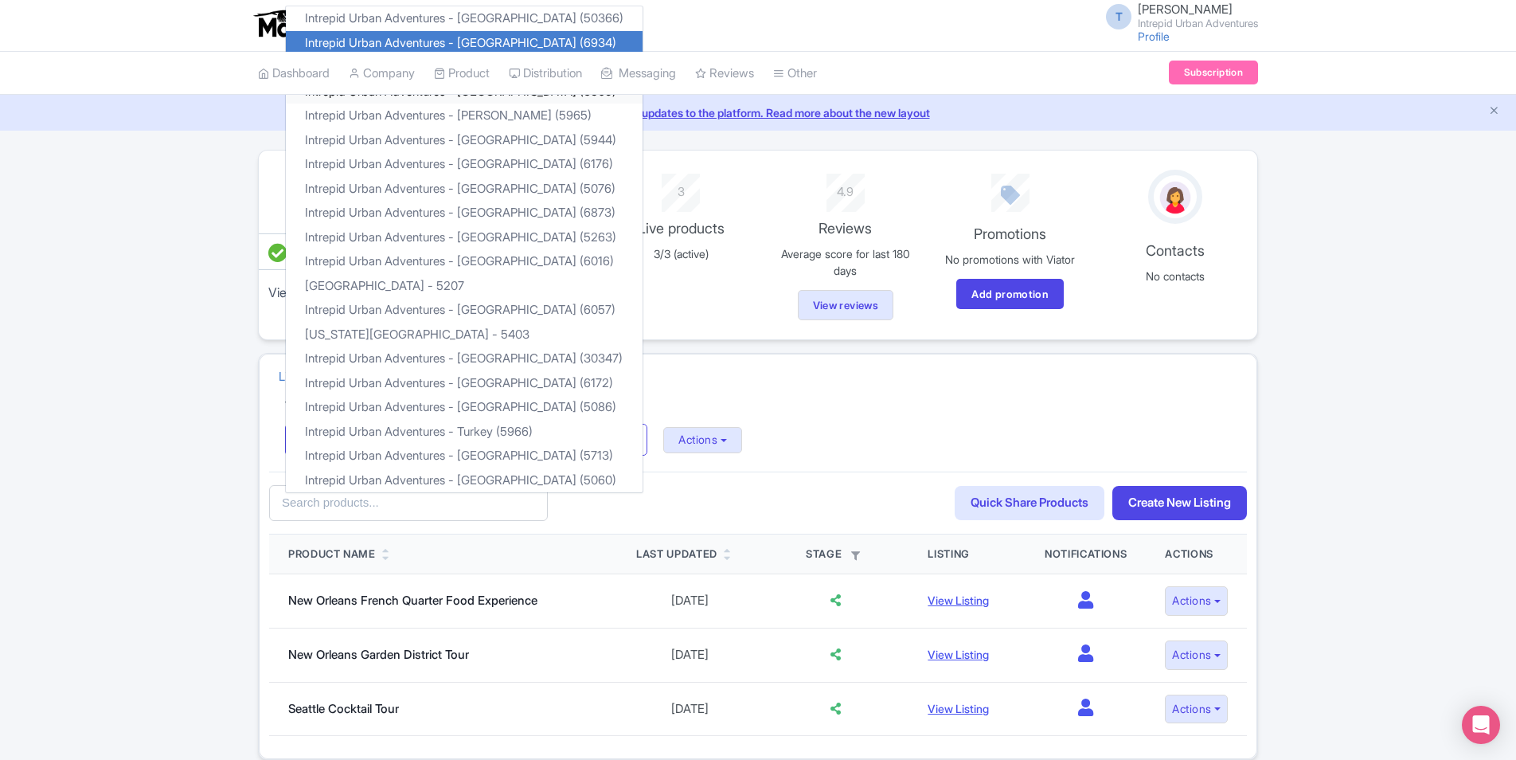
click at [433, 102] on link "Intrepid Urban Adventures - [GEOGRAPHIC_DATA] (6509)" at bounding box center [464, 92] width 357 height 25
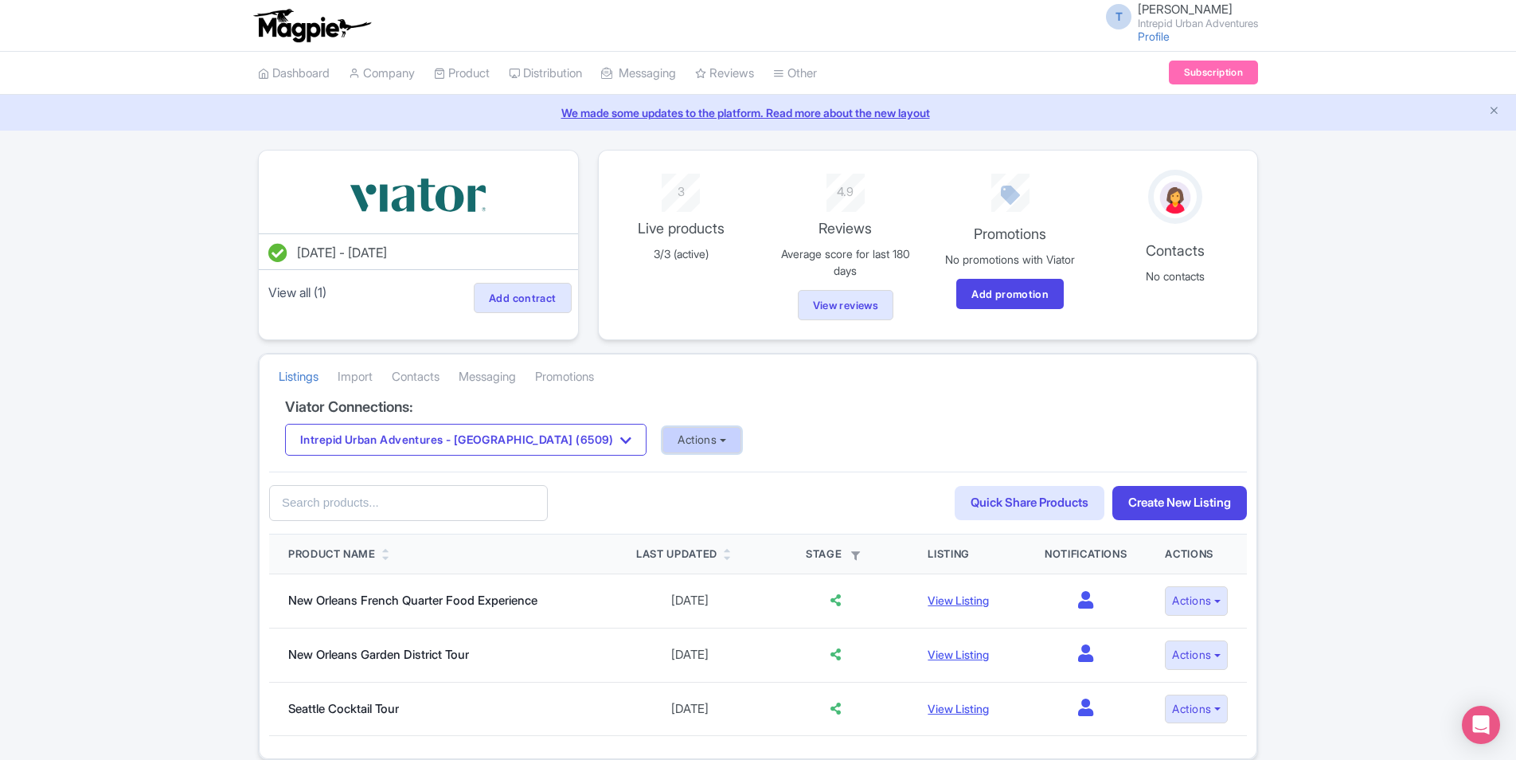
click at [663, 437] on button "Actions" at bounding box center [702, 440] width 79 height 26
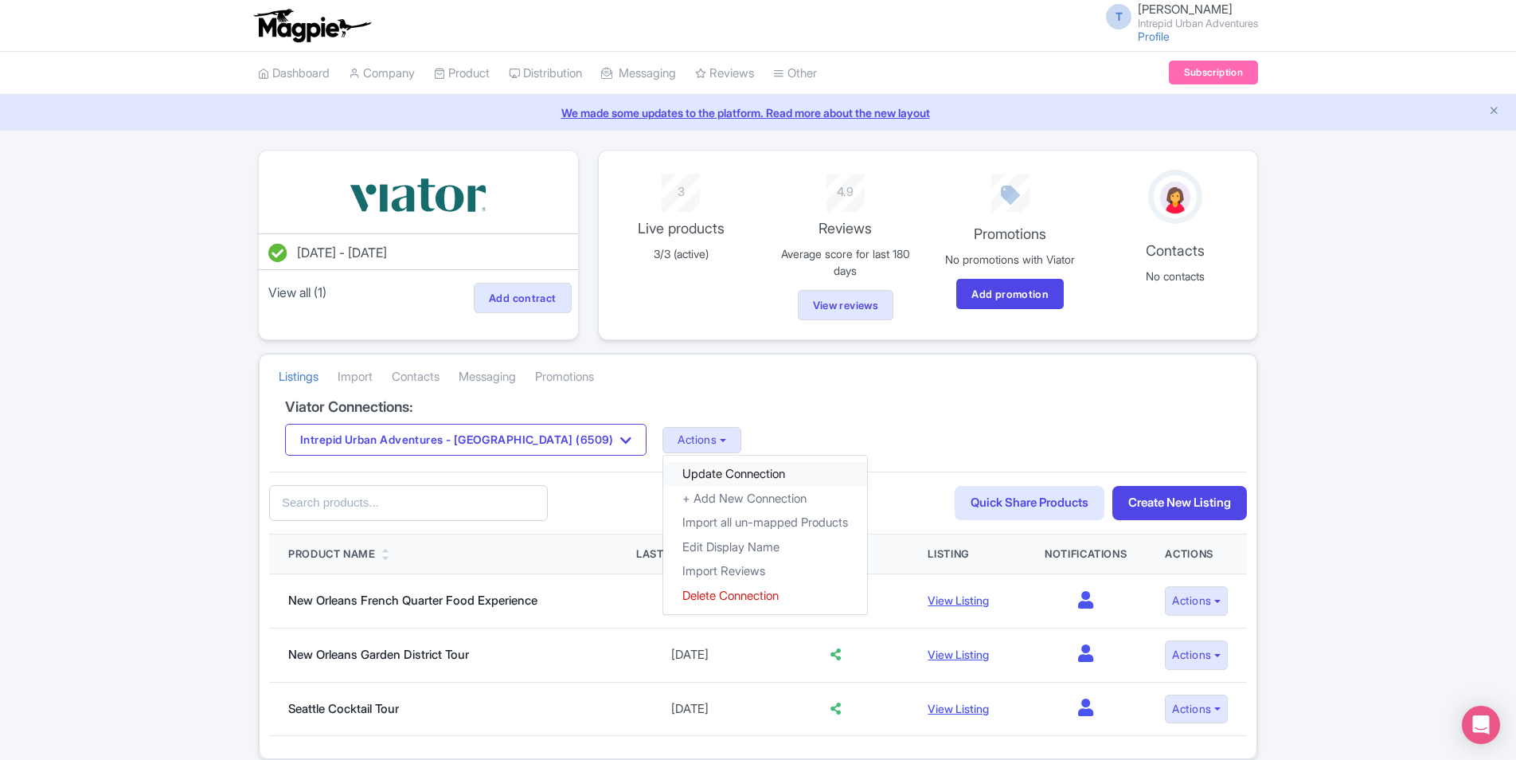
click at [663, 473] on link "Update Connection" at bounding box center [765, 474] width 204 height 25
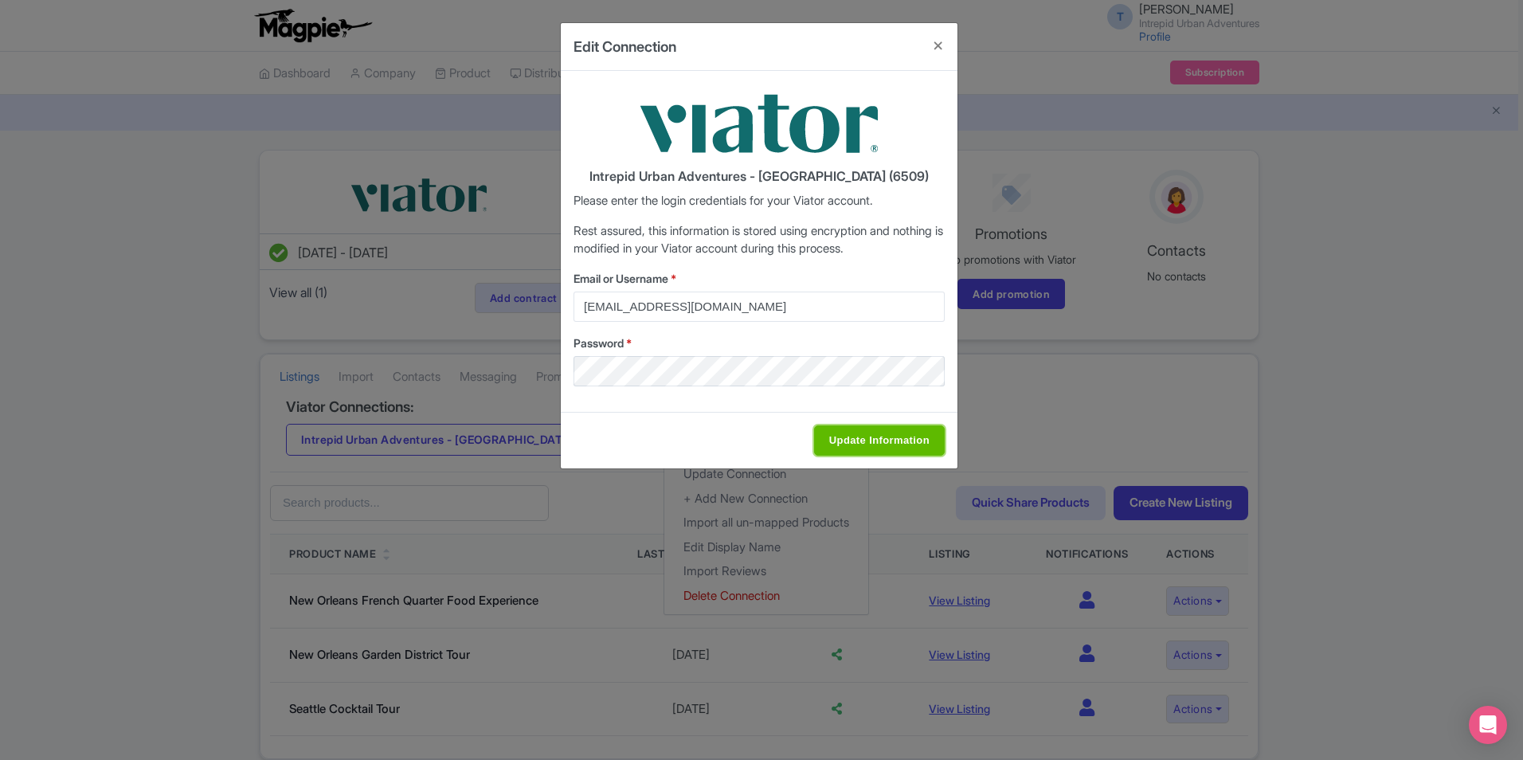
click at [893, 436] on input "Update Information" at bounding box center [879, 440] width 131 height 30
type input "Saving..."
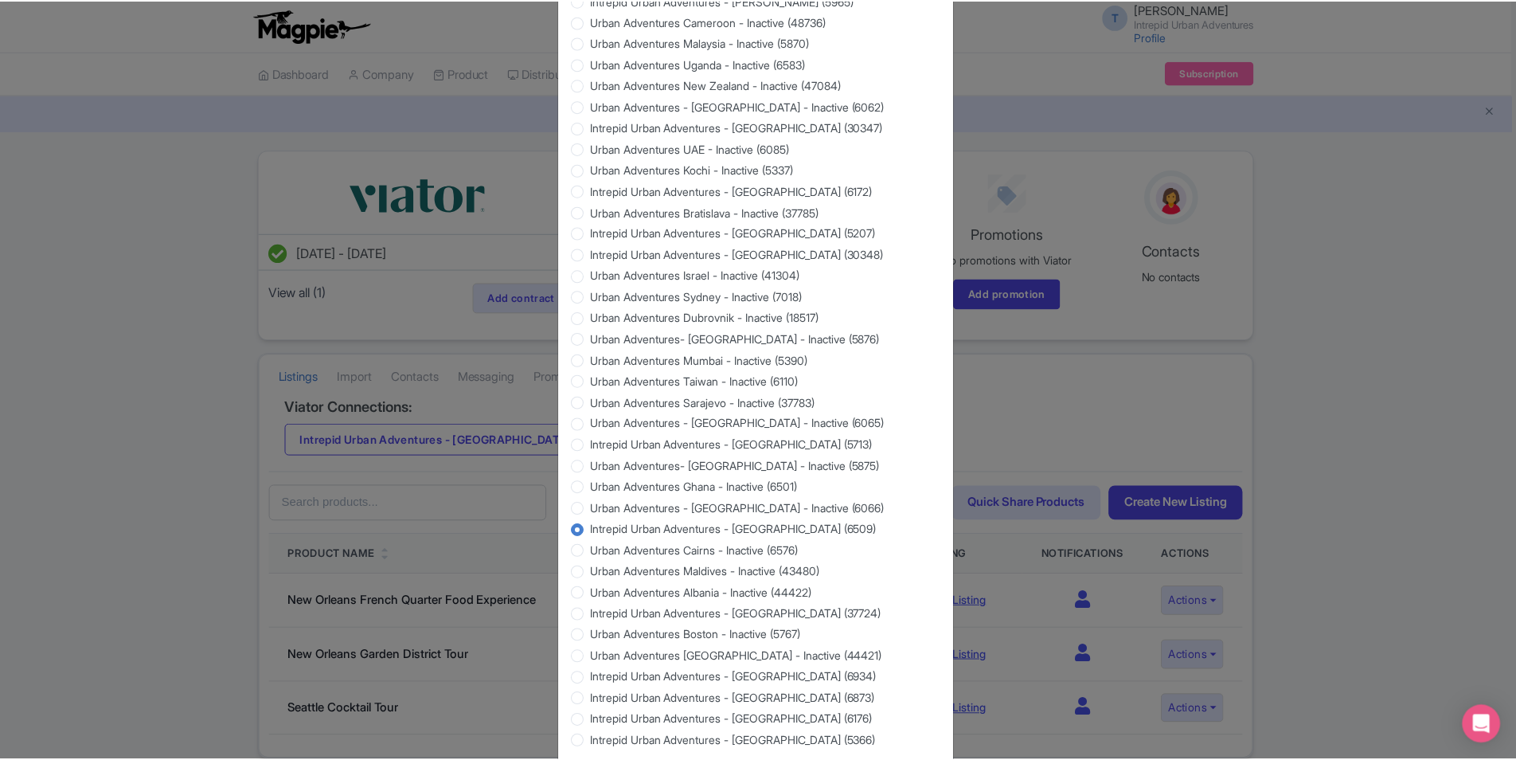
scroll to position [1285, 0]
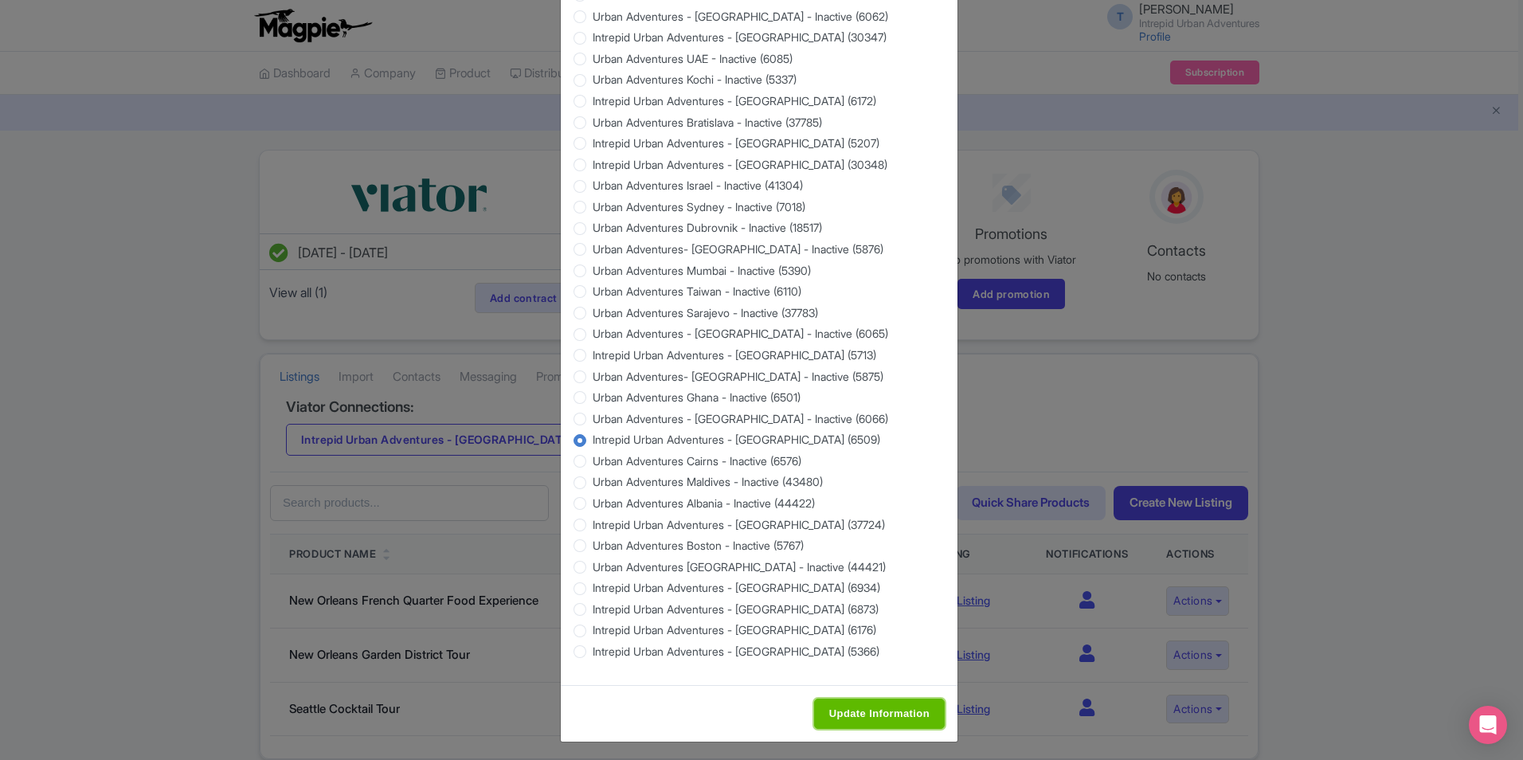
click at [891, 715] on input "Update Information" at bounding box center [879, 713] width 131 height 30
type input "Update Information"
